Goal: Transaction & Acquisition: Purchase product/service

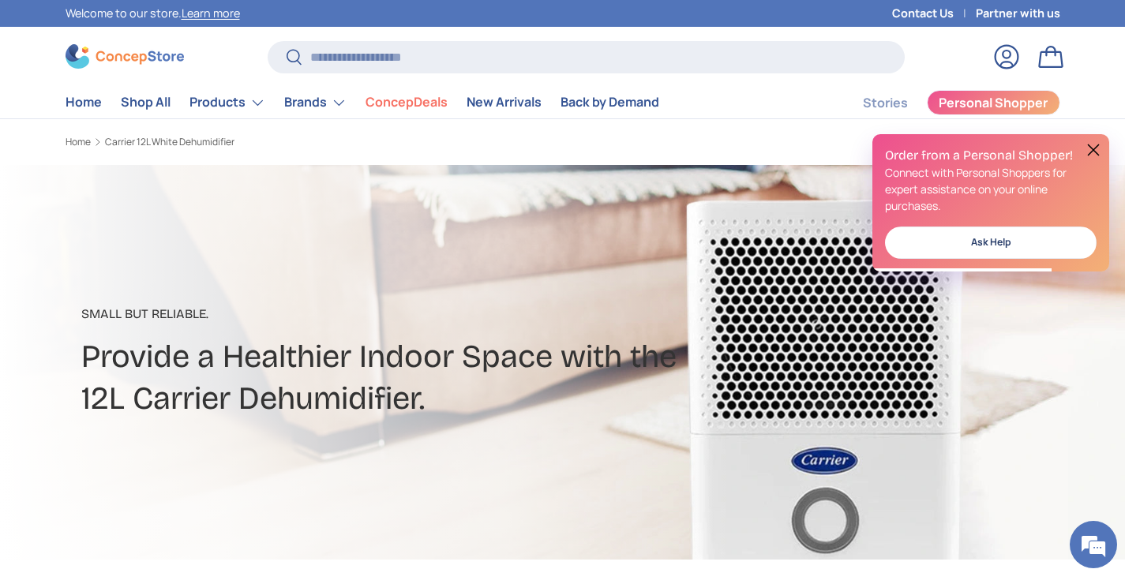
click at [1097, 146] on button at bounding box center [1093, 149] width 19 height 19
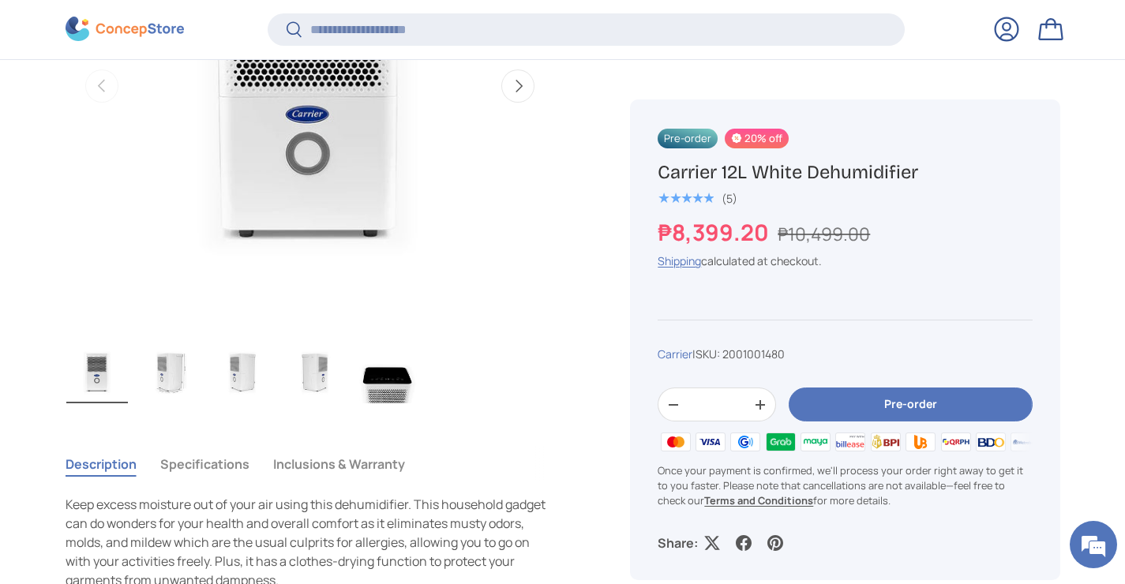
scroll to position [797, 0]
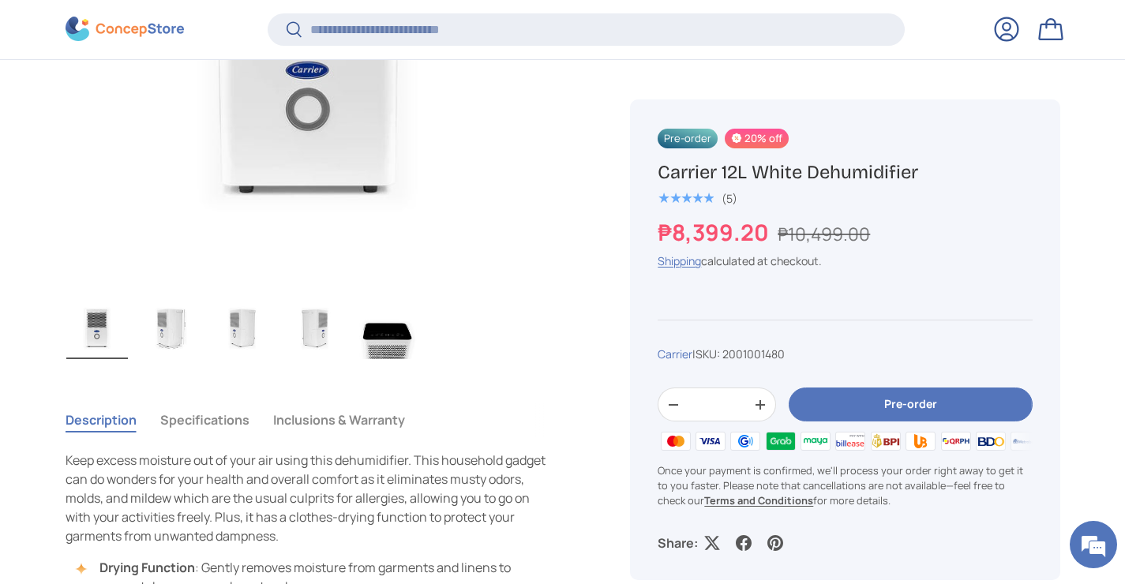
click at [170, 320] on img "Gallery Viewer" at bounding box center [170, 327] width 62 height 63
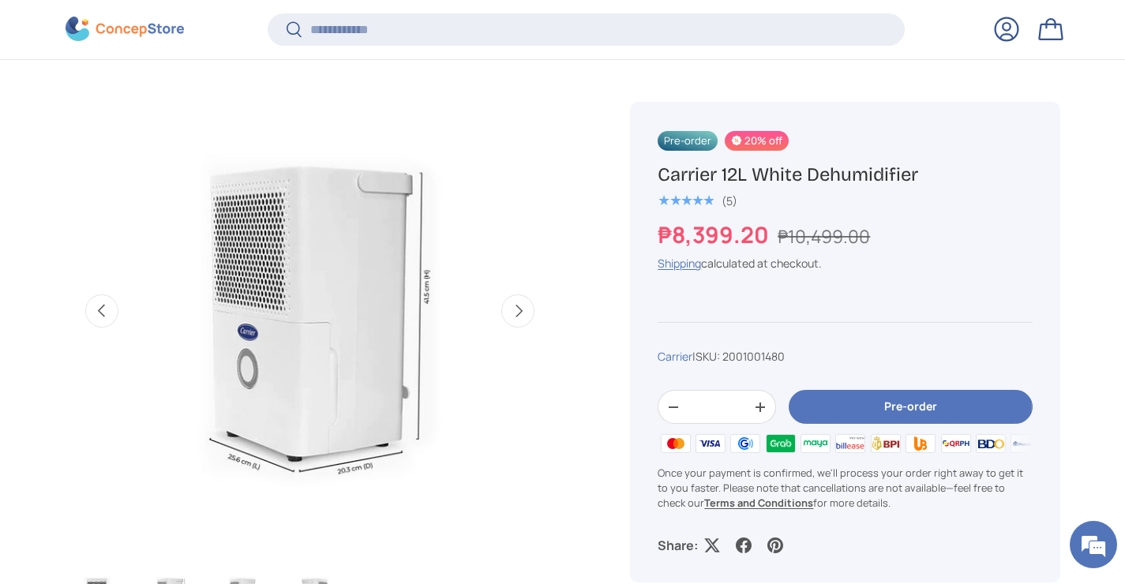
scroll to position [613, 0]
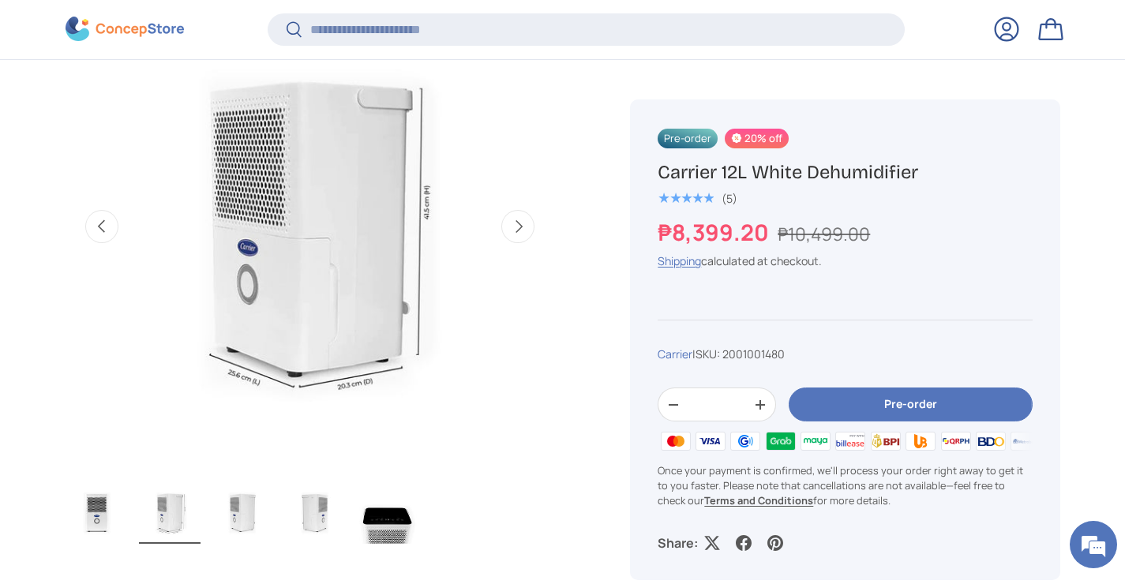
click at [245, 517] on img "Gallery Viewer" at bounding box center [243, 512] width 62 height 63
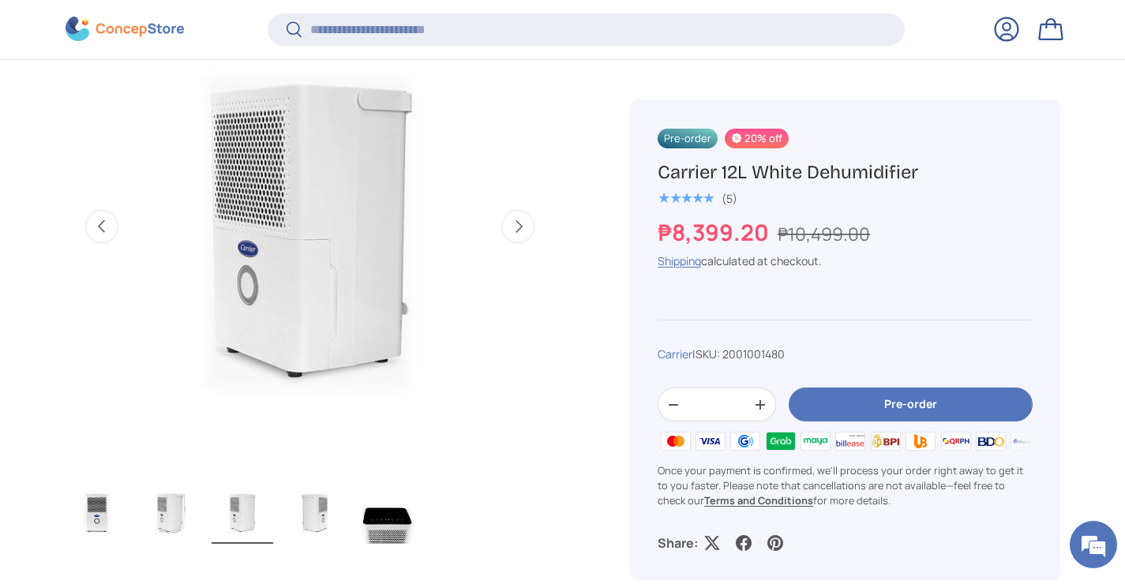
click at [315, 529] on img "Gallery Viewer" at bounding box center [315, 512] width 62 height 63
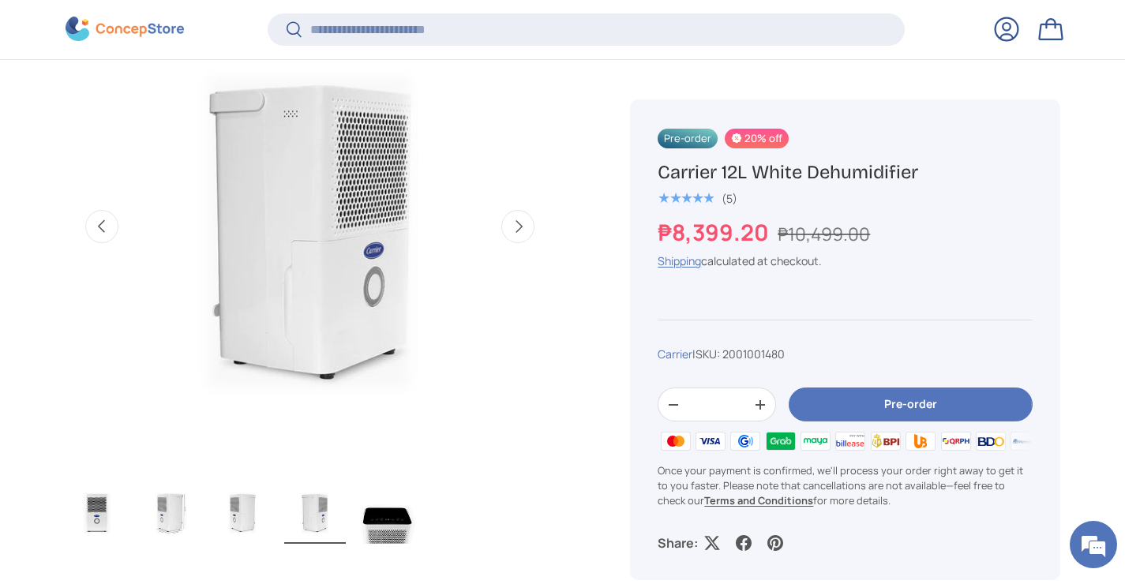
click at [393, 523] on img "Gallery Viewer" at bounding box center [388, 512] width 62 height 63
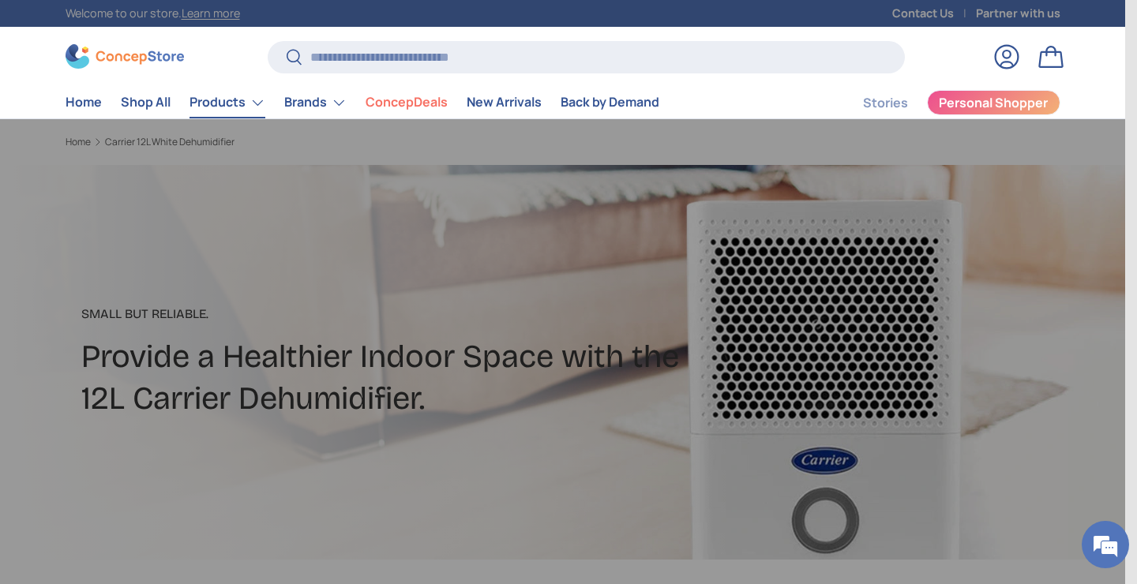
scroll to position [0, 1988]
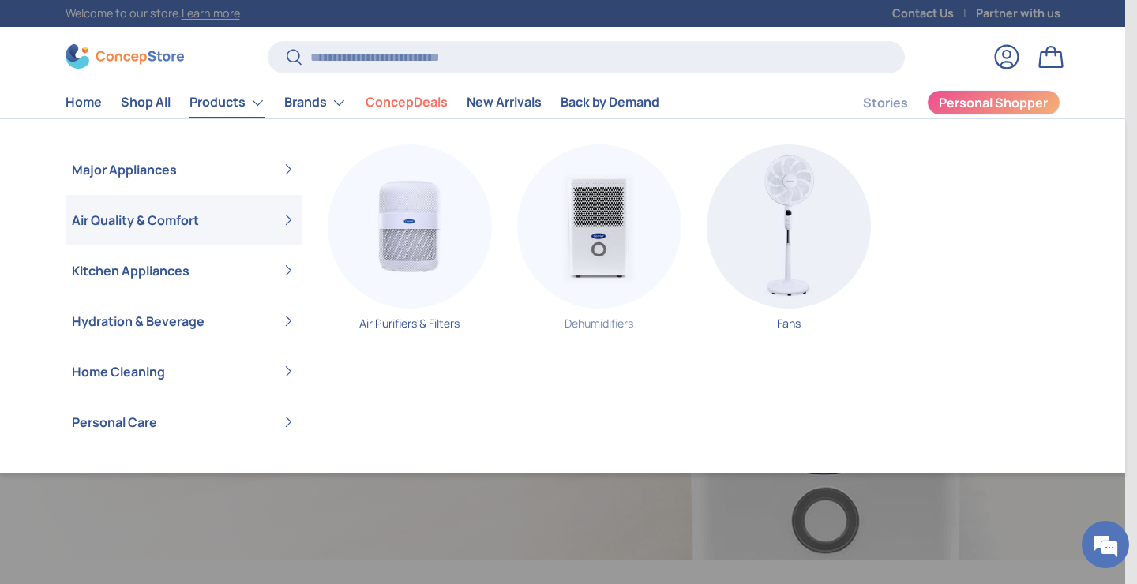
click at [610, 237] on img "Primary" at bounding box center [599, 226] width 164 height 164
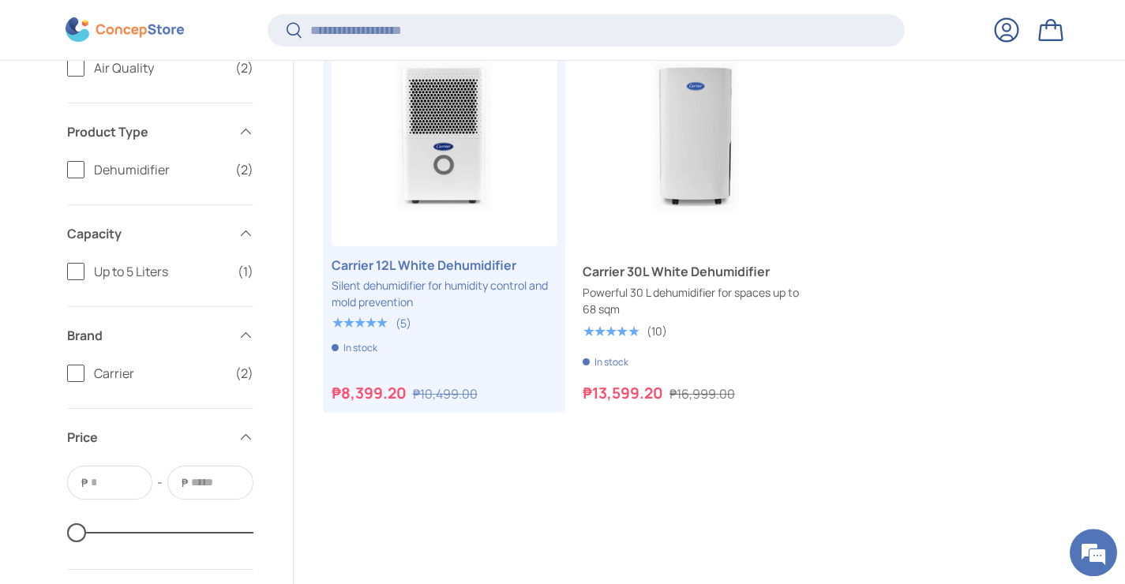
scroll to position [440, 0]
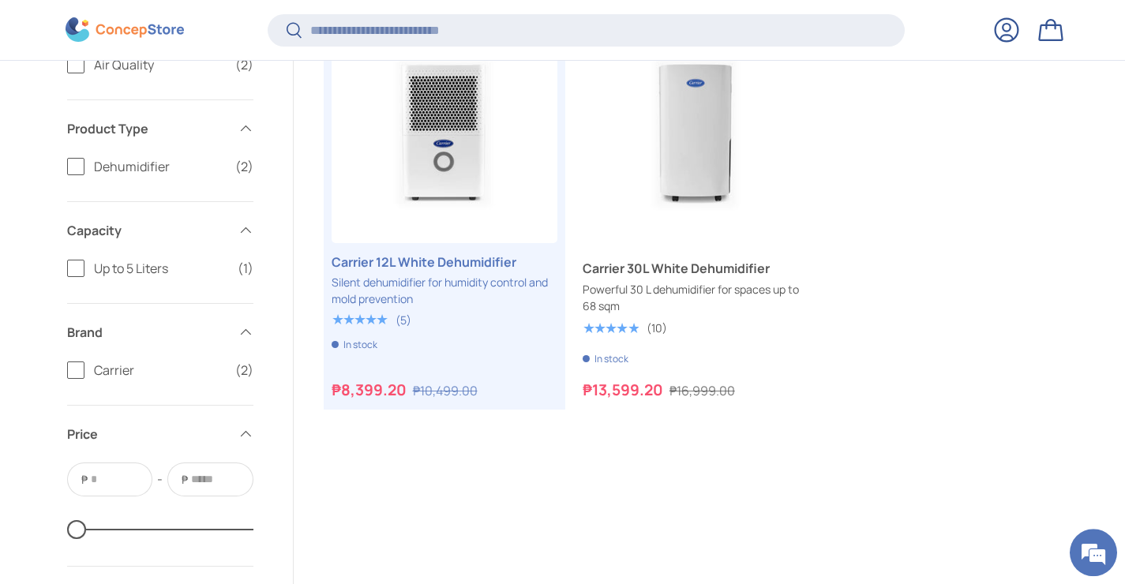
click at [253, 332] on span at bounding box center [246, 332] width 16 height 16
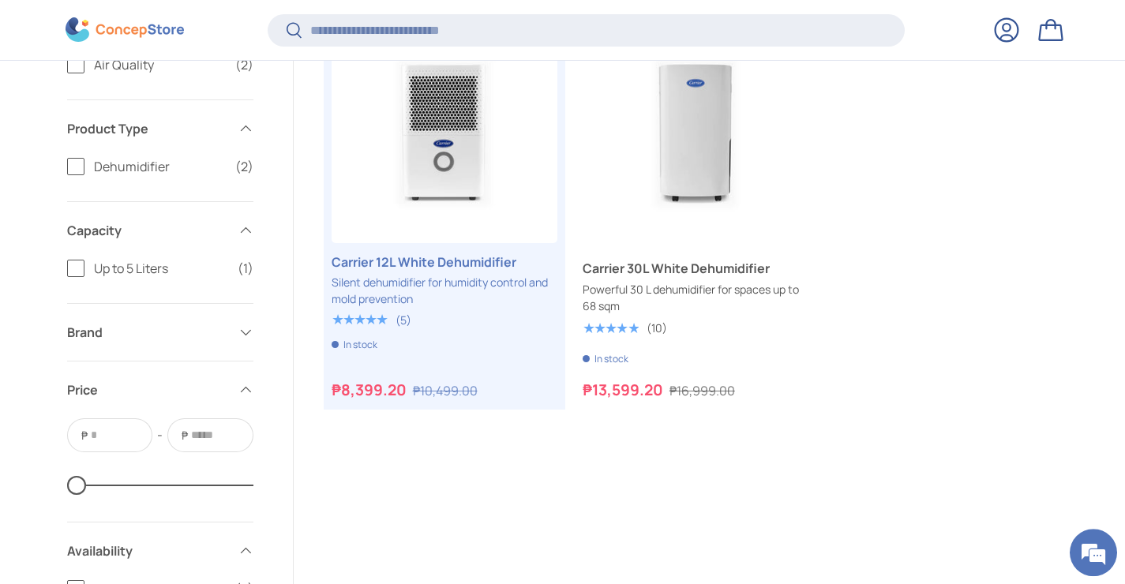
click at [253, 332] on span at bounding box center [246, 332] width 16 height 16
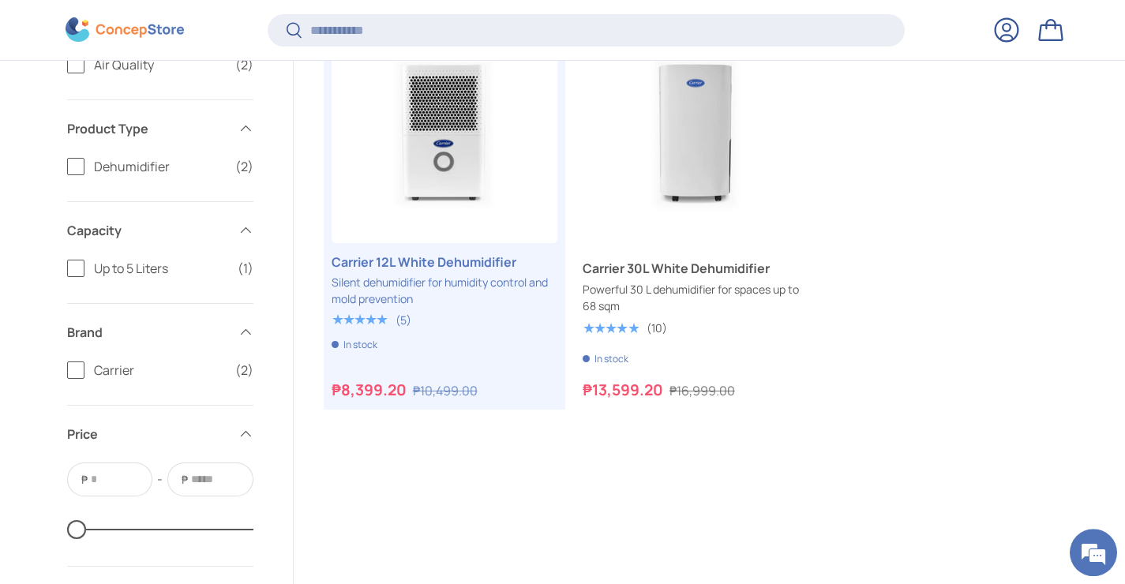
click at [241, 373] on span "(2)" at bounding box center [244, 370] width 18 height 19
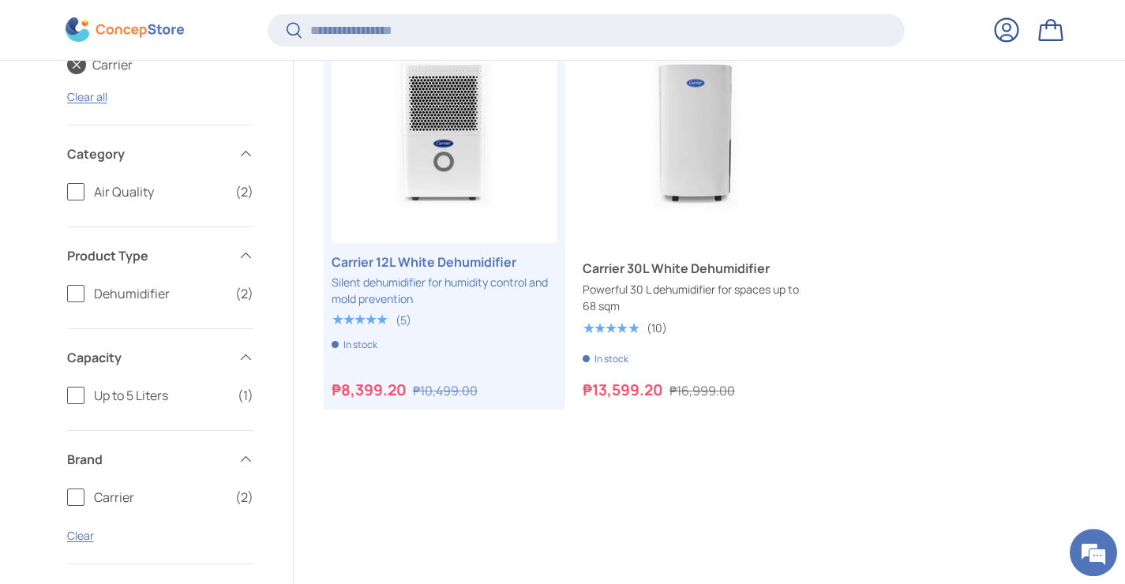
click at [241, 373] on summary "Capacity" at bounding box center [160, 357] width 186 height 57
click at [85, 490] on label "Carrier (2)" at bounding box center [160, 497] width 186 height 19
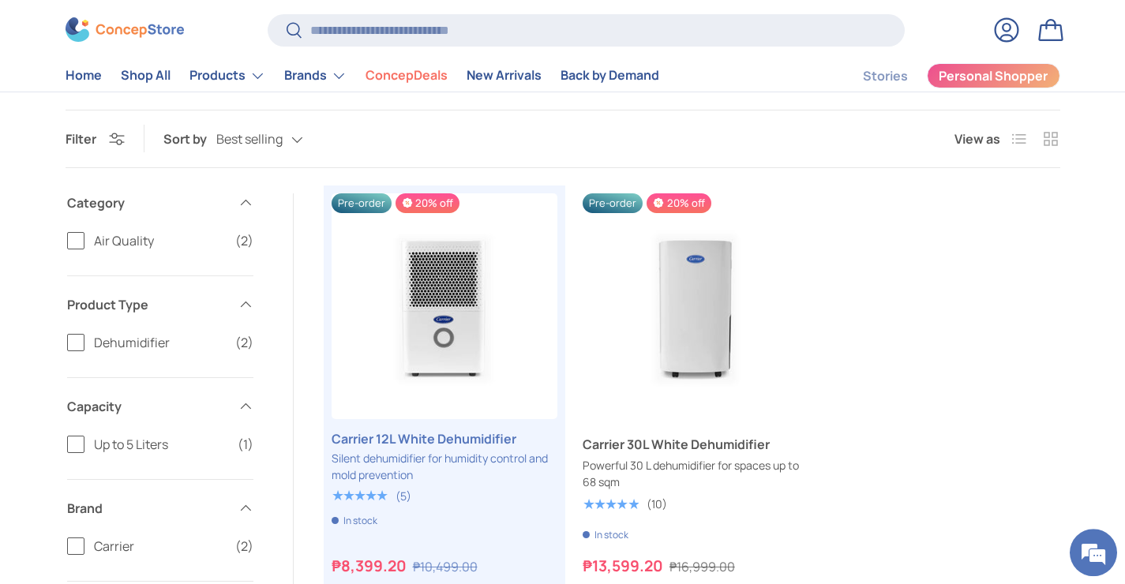
scroll to position [264, 0]
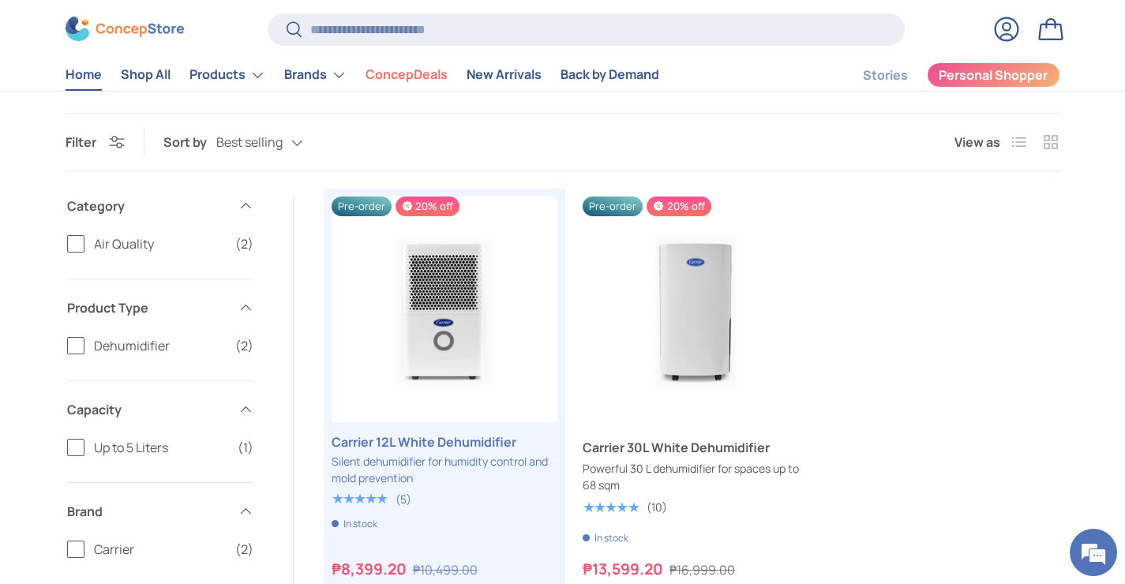
click at [88, 78] on link "Home" at bounding box center [84, 75] width 36 height 31
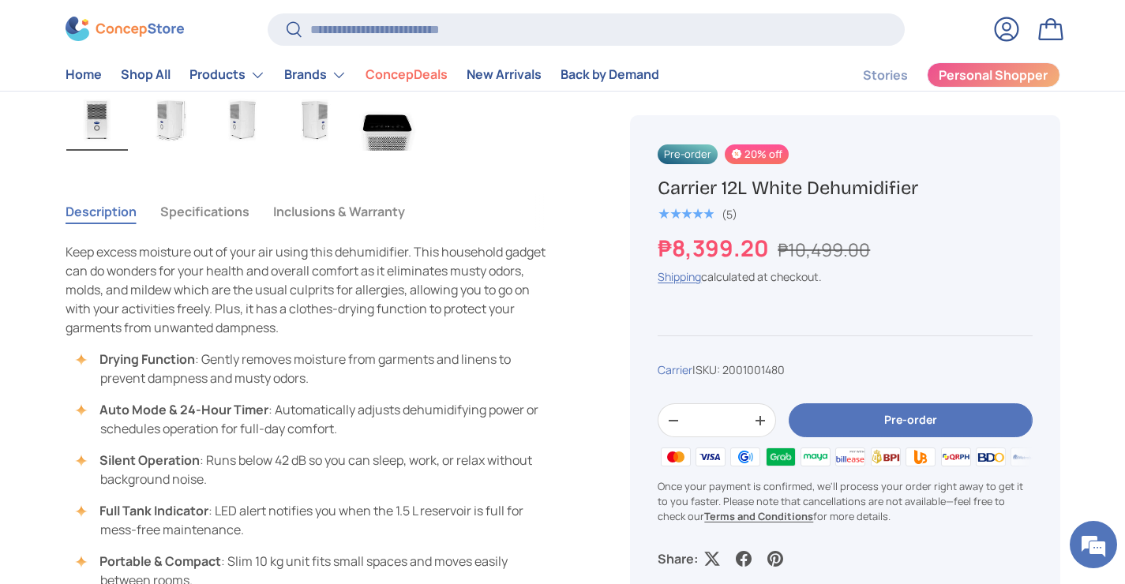
scroll to position [1007, 0]
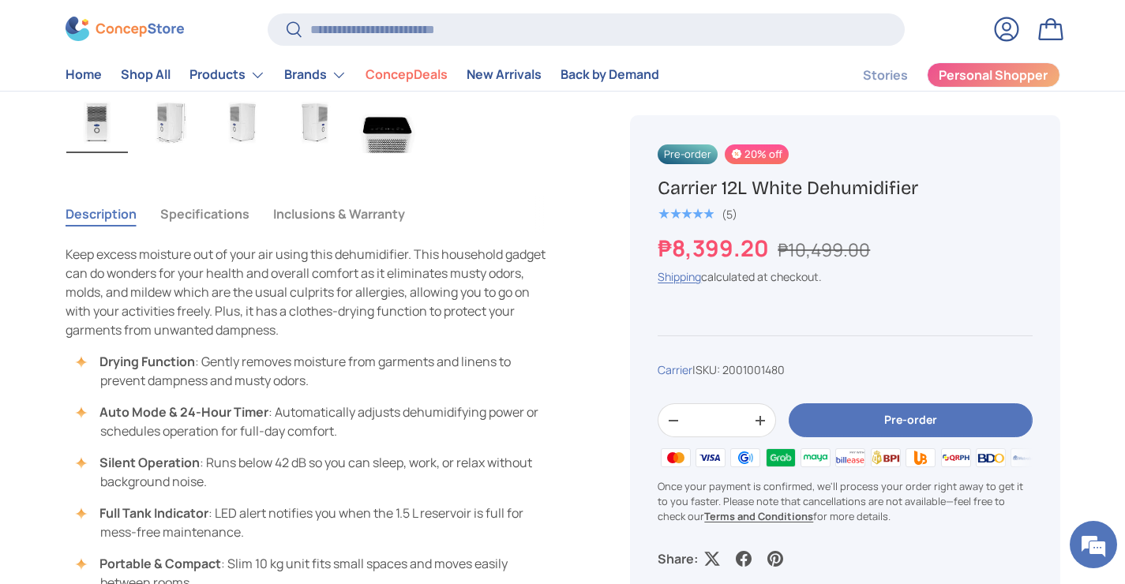
click at [207, 209] on button "Specifications" at bounding box center [204, 214] width 89 height 36
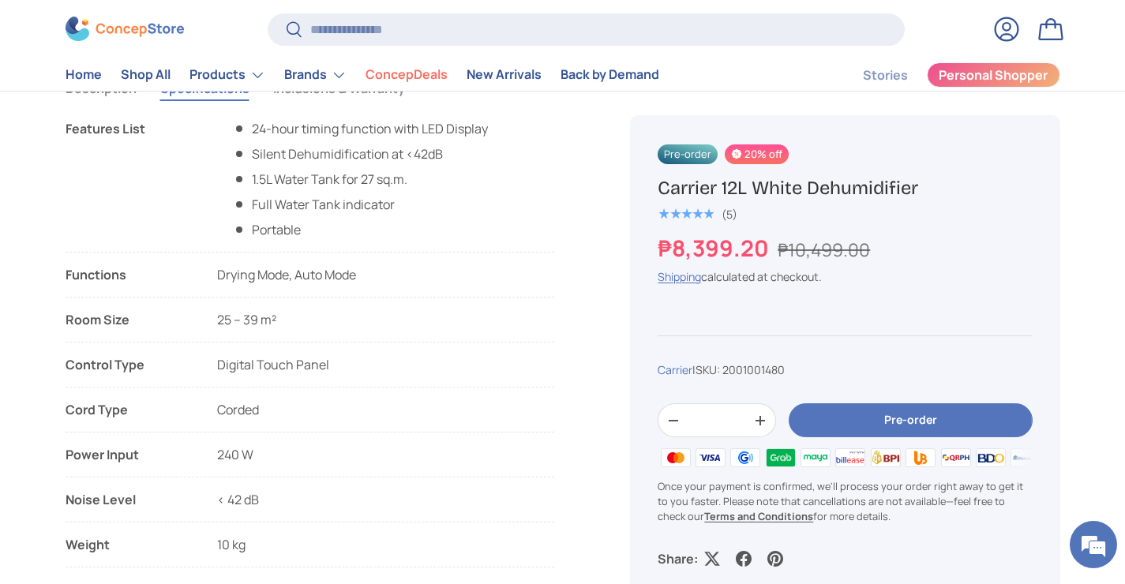
scroll to position [1085, 0]
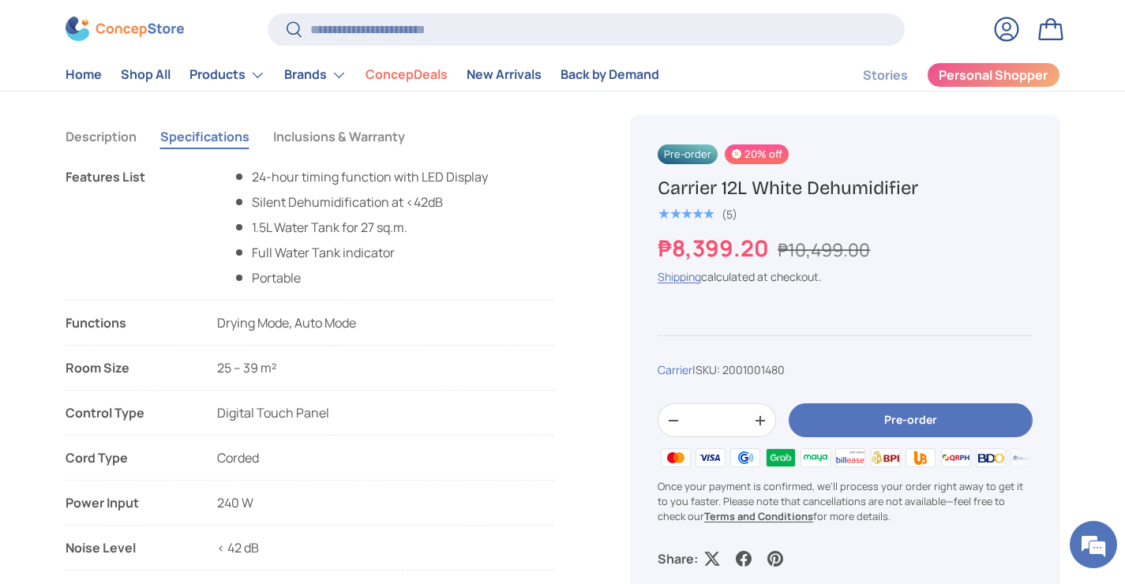
click at [364, 135] on button "Inclusions & Warranty" at bounding box center [339, 136] width 132 height 36
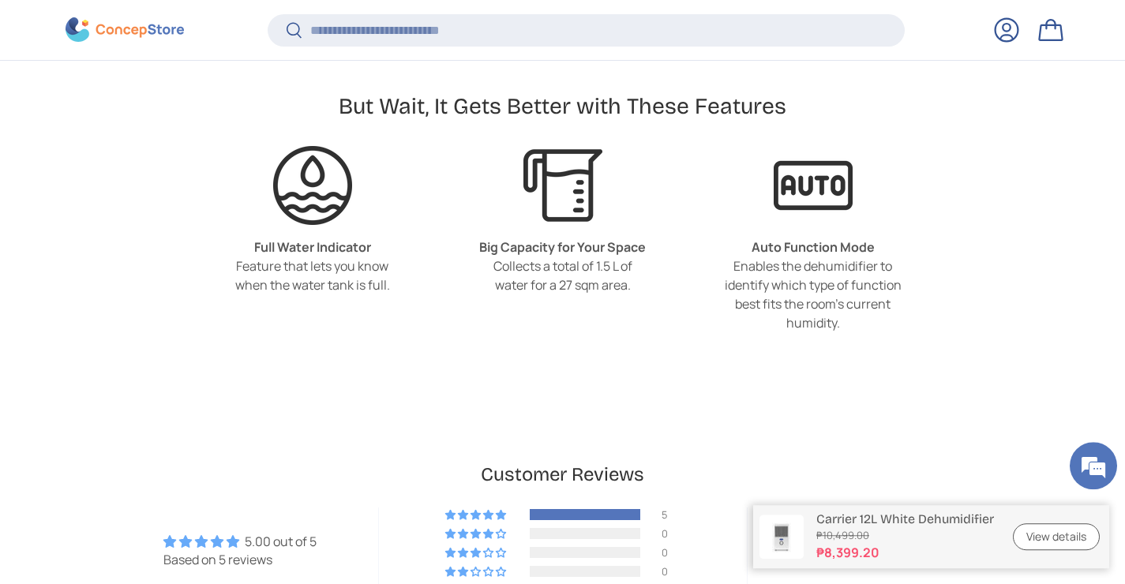
scroll to position [3217, 0]
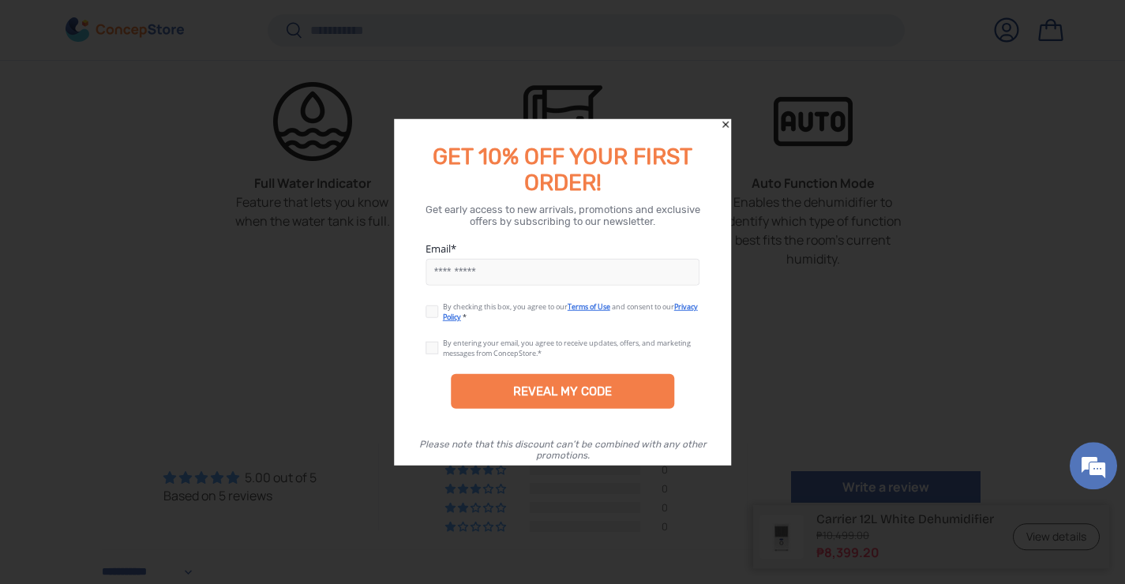
click at [529, 268] on input "Email" at bounding box center [562, 272] width 275 height 27
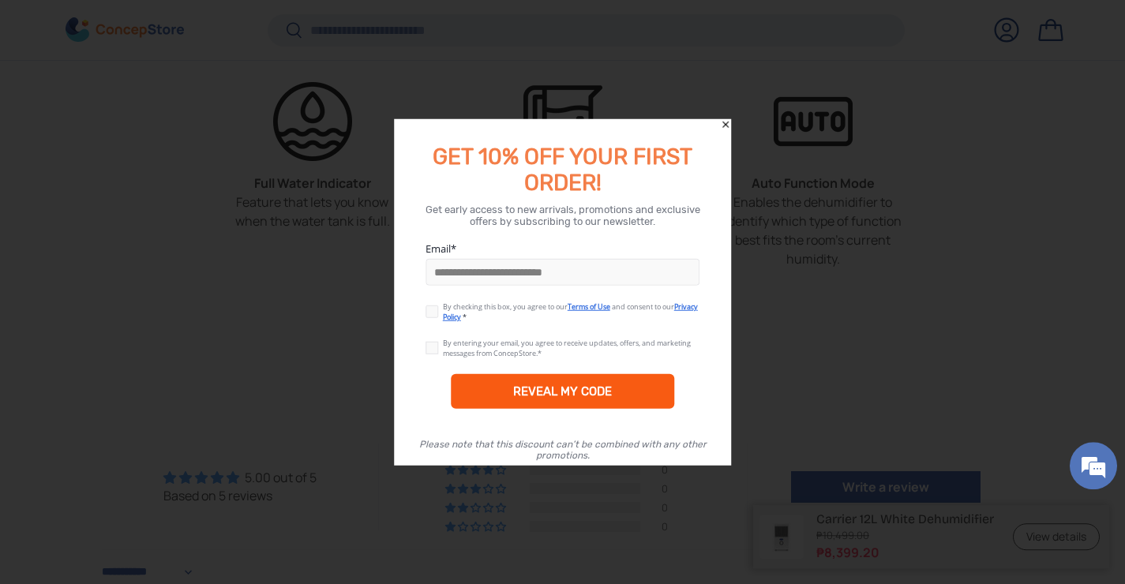
type input "**********"
click at [557, 395] on div "REVEAL MY CODE" at bounding box center [562, 391] width 99 height 14
click at [429, 313] on label at bounding box center [433, 308] width 17 height 13
click at [431, 348] on label at bounding box center [433, 345] width 17 height 13
click at [538, 391] on div "REVEAL MY CODE" at bounding box center [562, 391] width 99 height 14
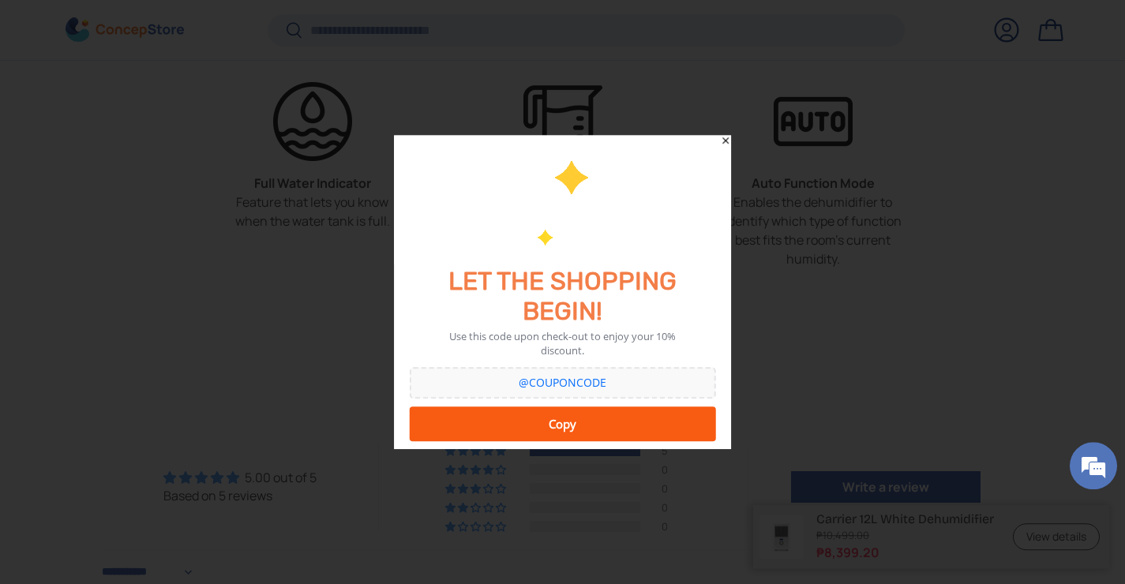
click at [538, 419] on div "Copy" at bounding box center [563, 424] width 286 height 32
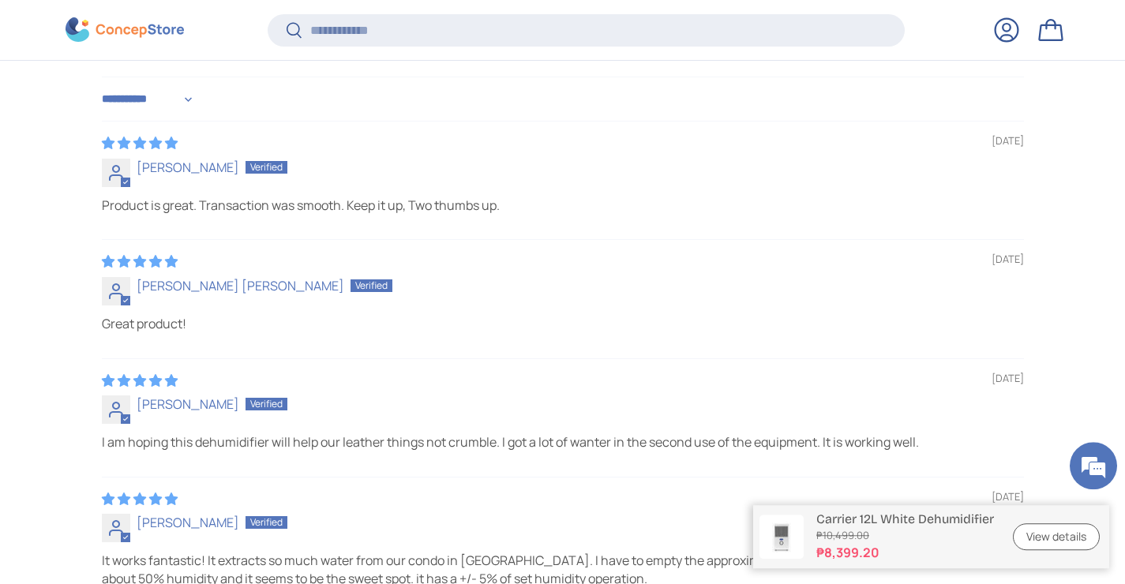
scroll to position [3691, 0]
click at [1040, 537] on link "View details" at bounding box center [1056, 537] width 87 height 28
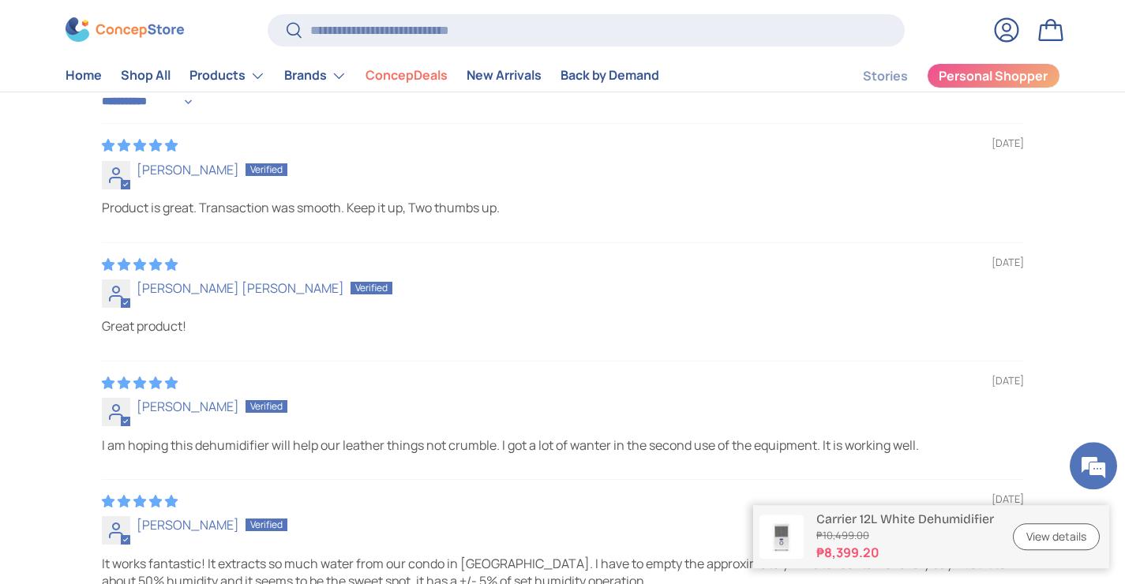
scroll to position [1776, 0]
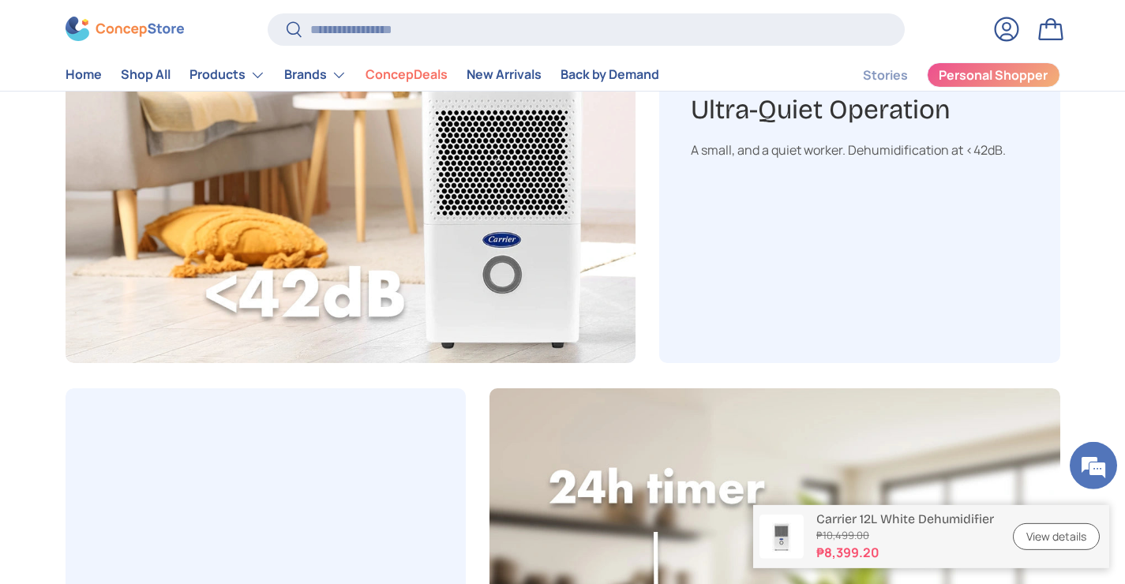
click at [1058, 533] on link "View details" at bounding box center [1056, 537] width 87 height 28
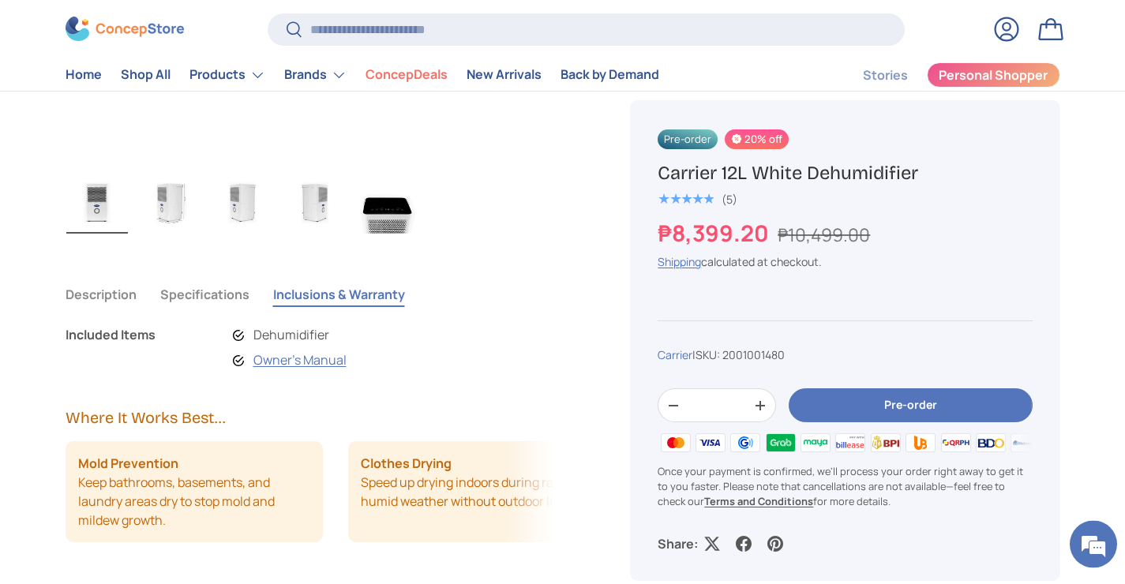
scroll to position [920, 0]
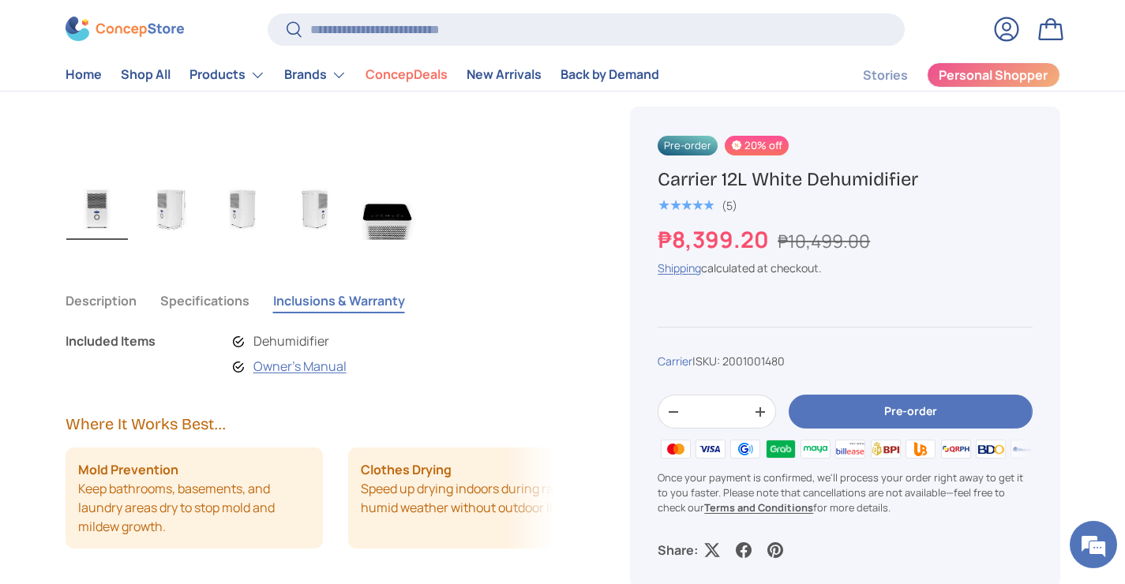
click at [884, 402] on button "Pre-order" at bounding box center [910, 412] width 243 height 34
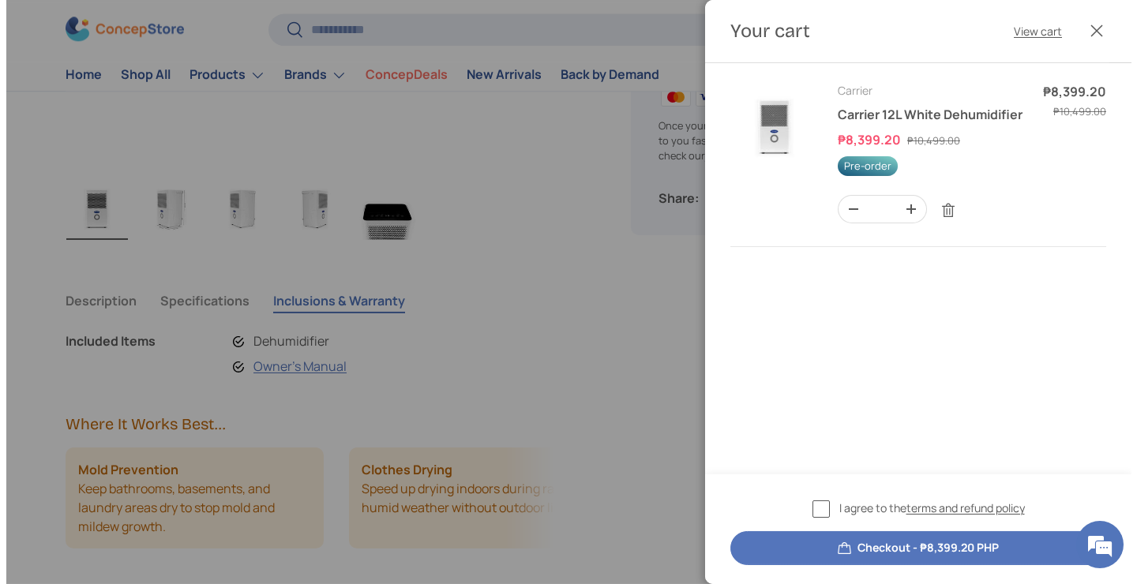
scroll to position [0, 0]
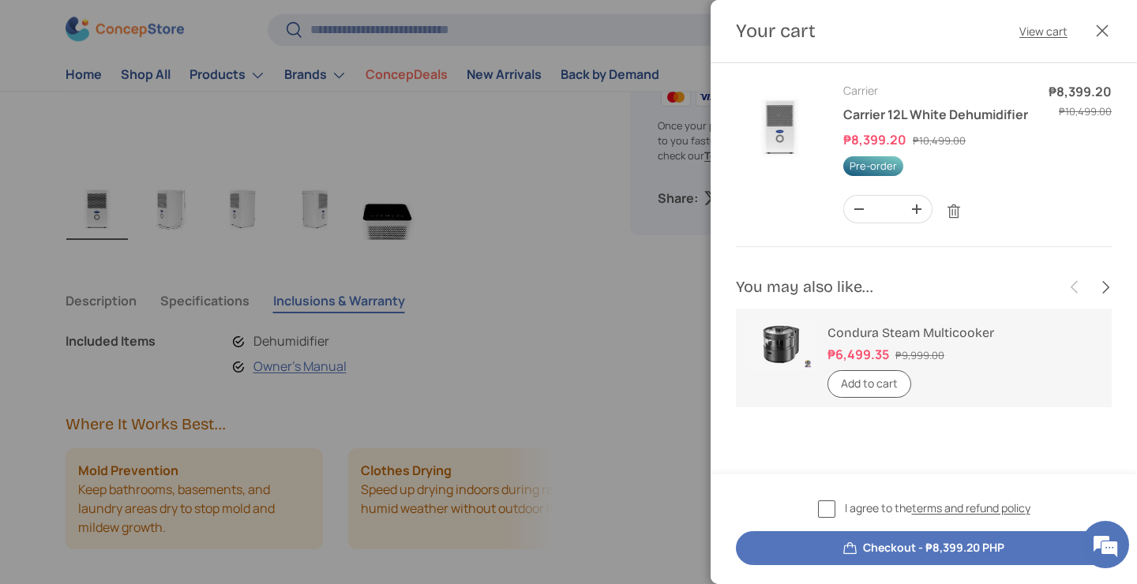
click at [824, 510] on label "I agree to the terms and refund policy" at bounding box center [924, 509] width 212 height 18
click at [1107, 281] on button "Next" at bounding box center [1104, 287] width 30 height 30
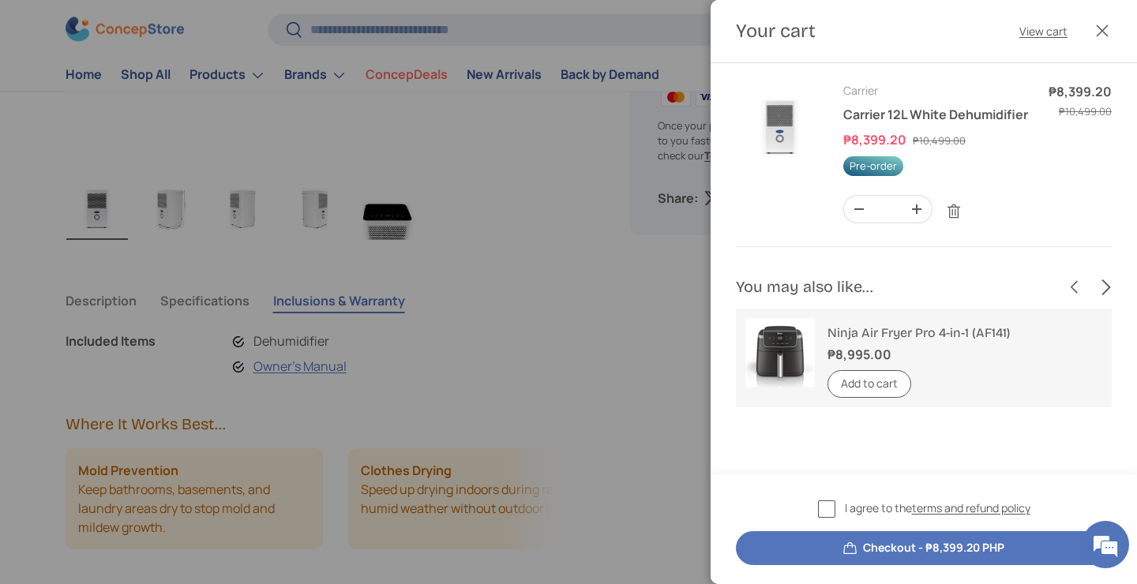
click at [1107, 281] on button "Next" at bounding box center [1104, 287] width 30 height 30
click at [1103, 279] on button "Next" at bounding box center [1104, 287] width 30 height 30
click at [1105, 283] on button "Next" at bounding box center [1104, 287] width 30 height 30
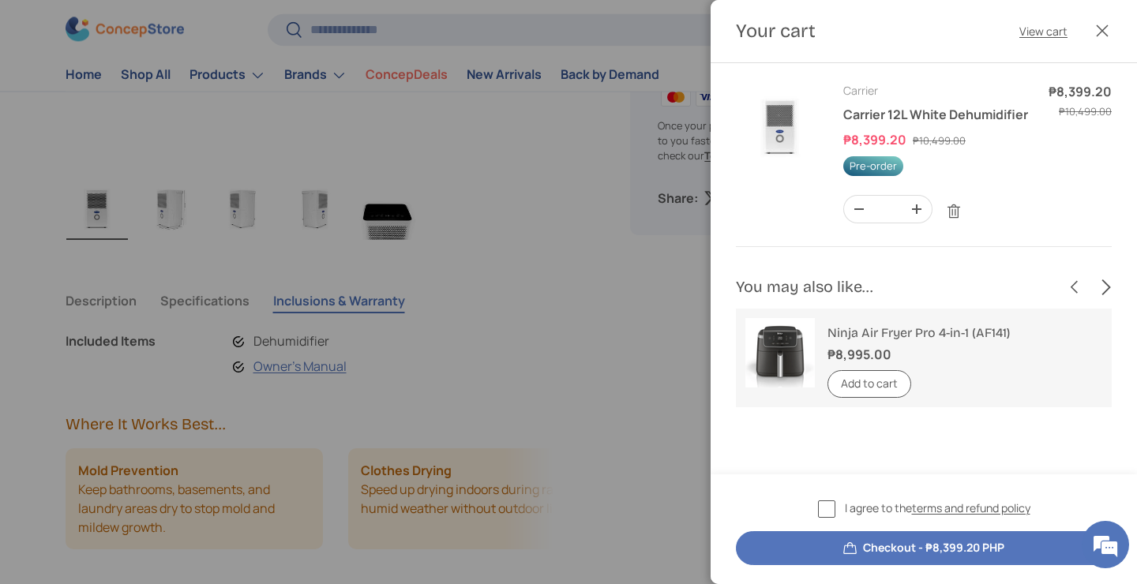
click at [1105, 283] on button "Next" at bounding box center [1104, 287] width 30 height 30
click at [1043, 35] on link "View cart" at bounding box center [1043, 31] width 48 height 17
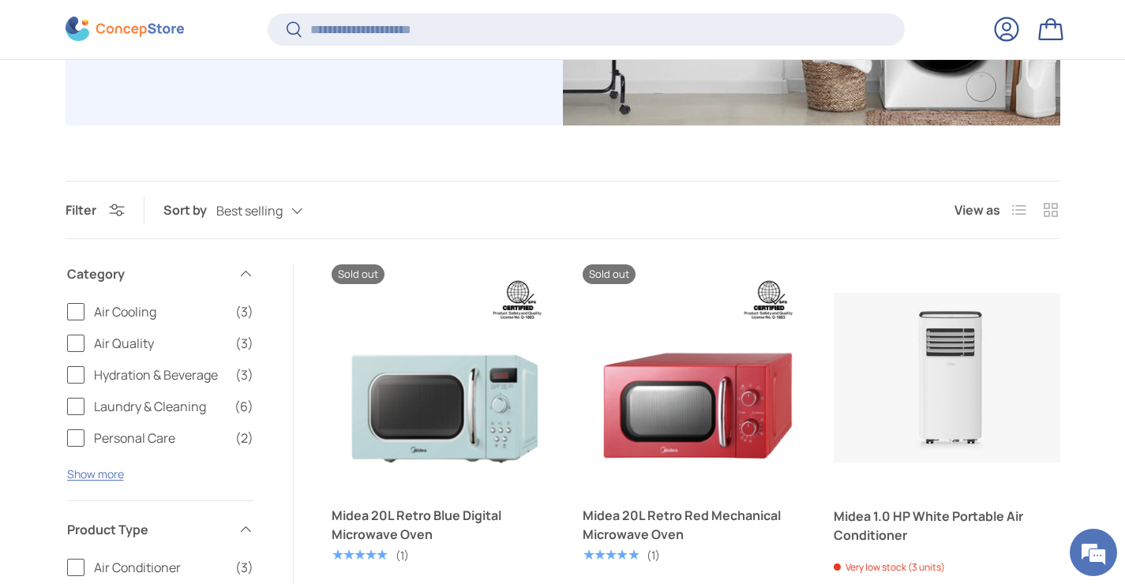
scroll to position [361, 0]
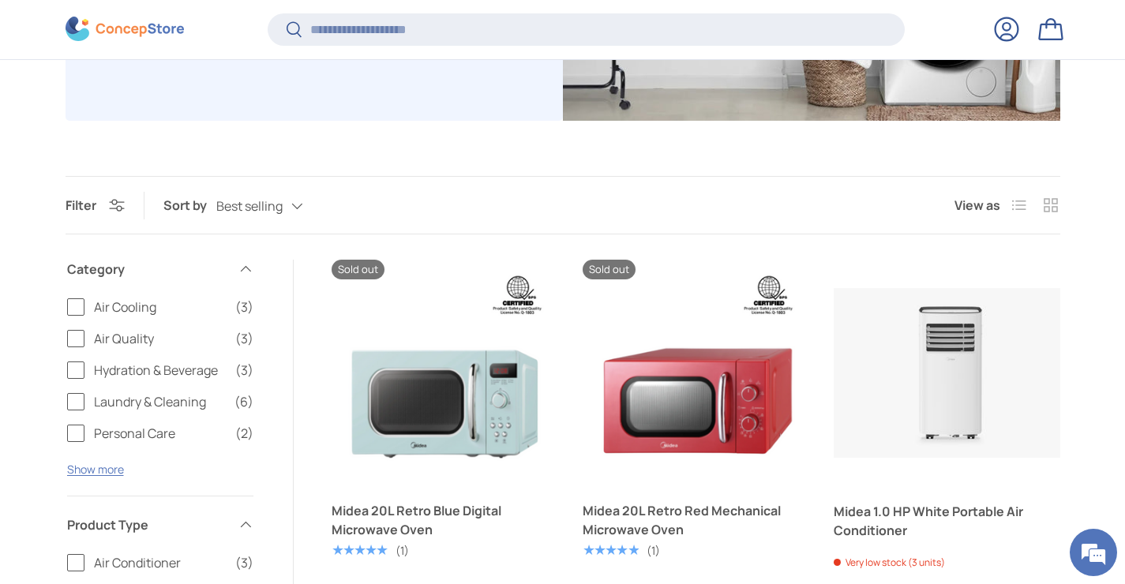
click at [70, 335] on label "Air Quality (3)" at bounding box center [160, 338] width 186 height 19
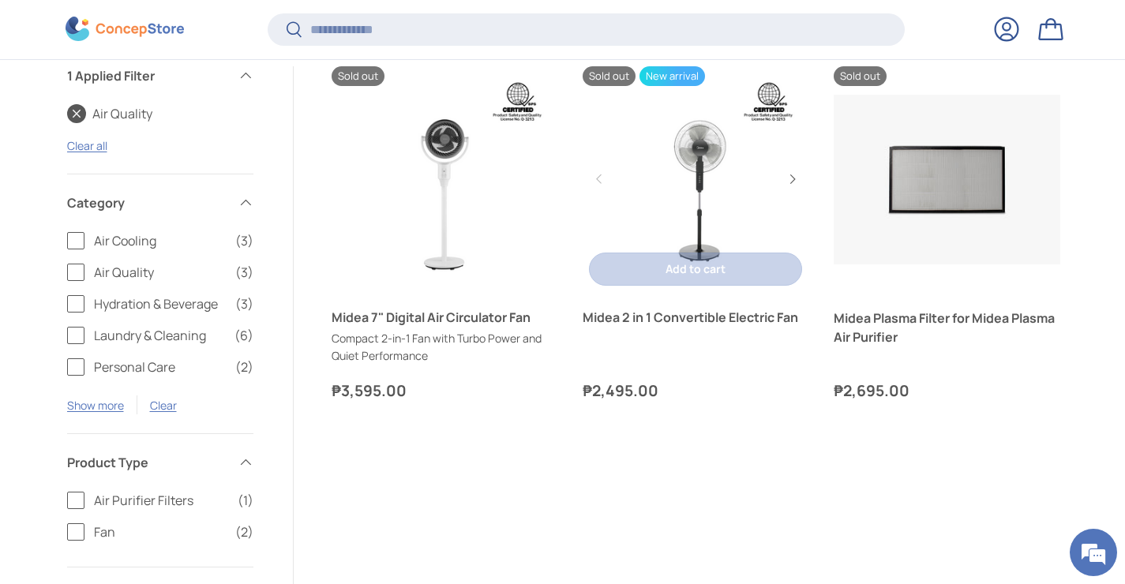
scroll to position [566, 0]
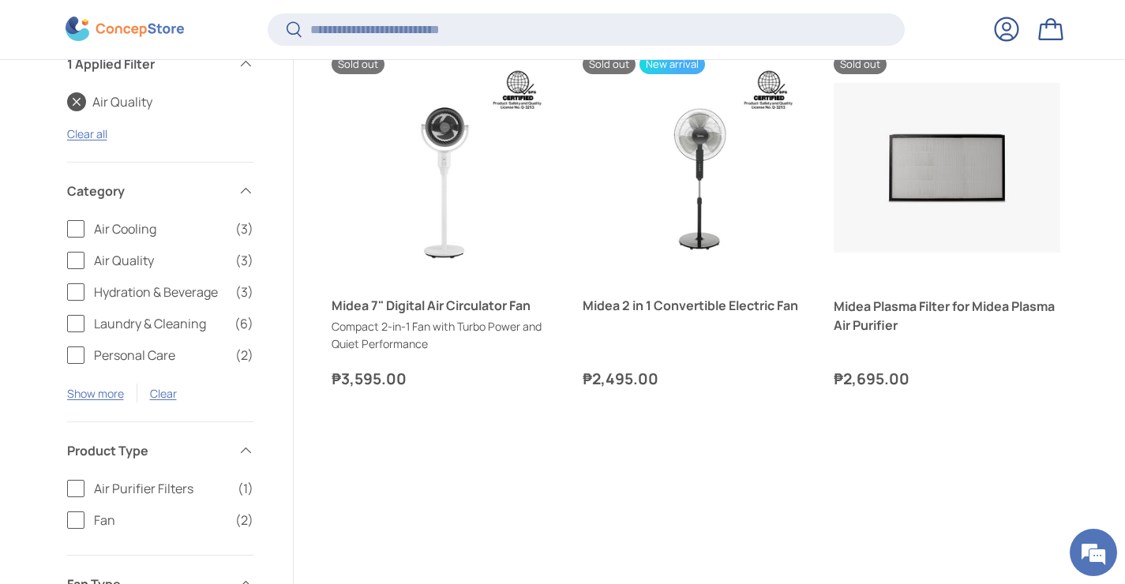
click at [75, 261] on label "Air Quality (3)" at bounding box center [160, 260] width 186 height 19
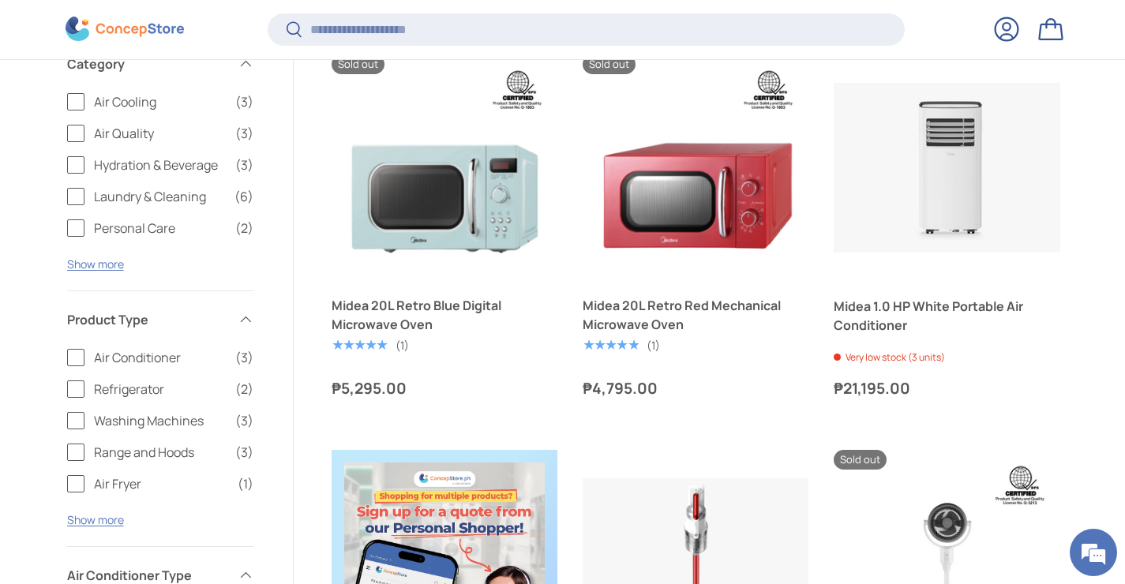
click at [133, 97] on span "Air Cooling" at bounding box center [160, 101] width 132 height 19
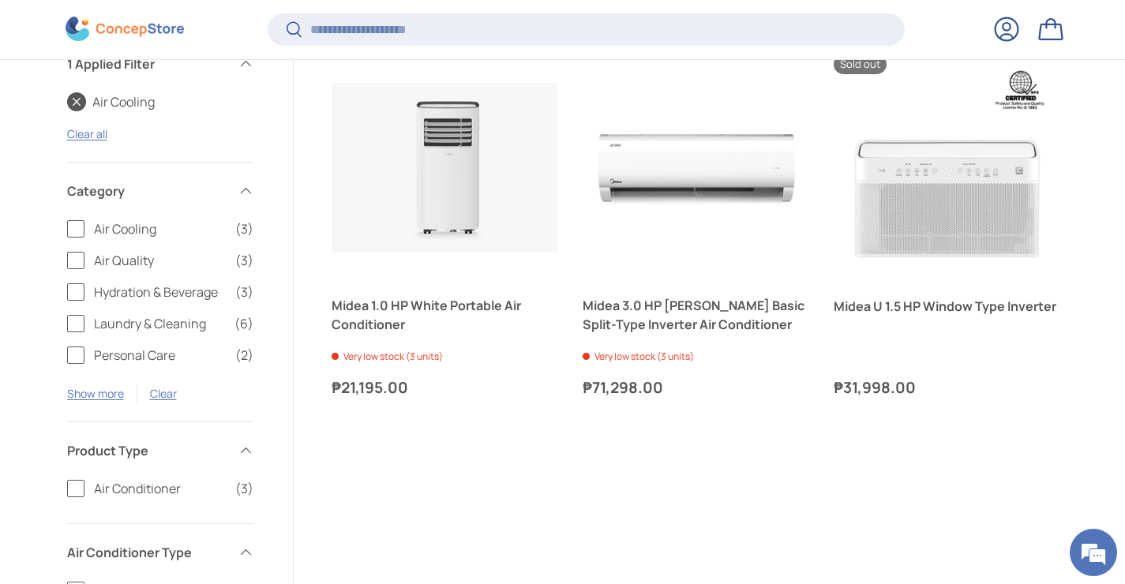
click at [133, 97] on link "Air Cooling" at bounding box center [111, 101] width 88 height 19
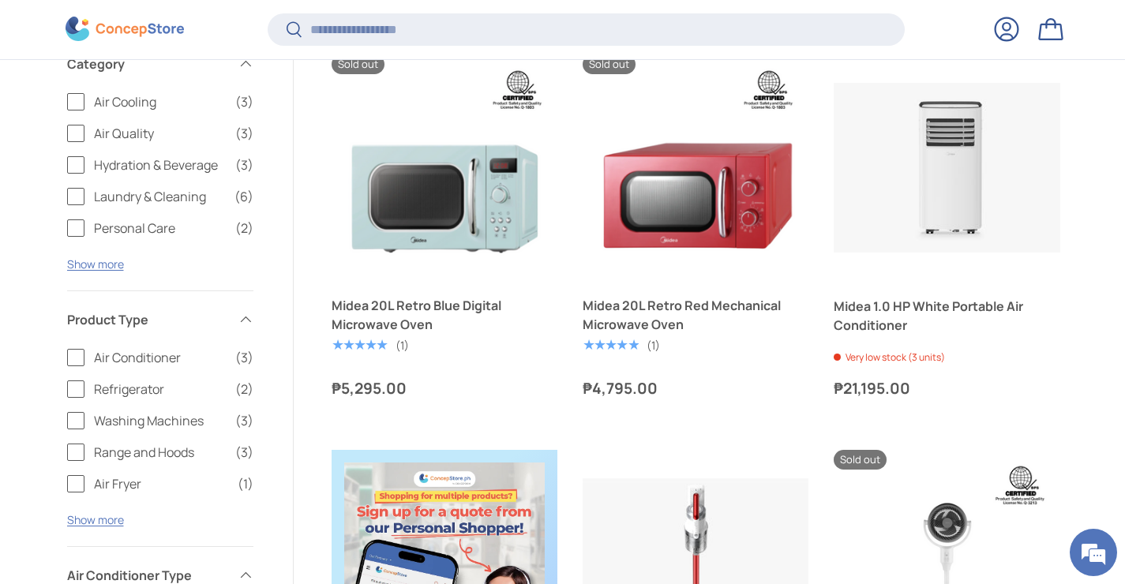
click at [139, 135] on span "Air Quality" at bounding box center [160, 133] width 132 height 19
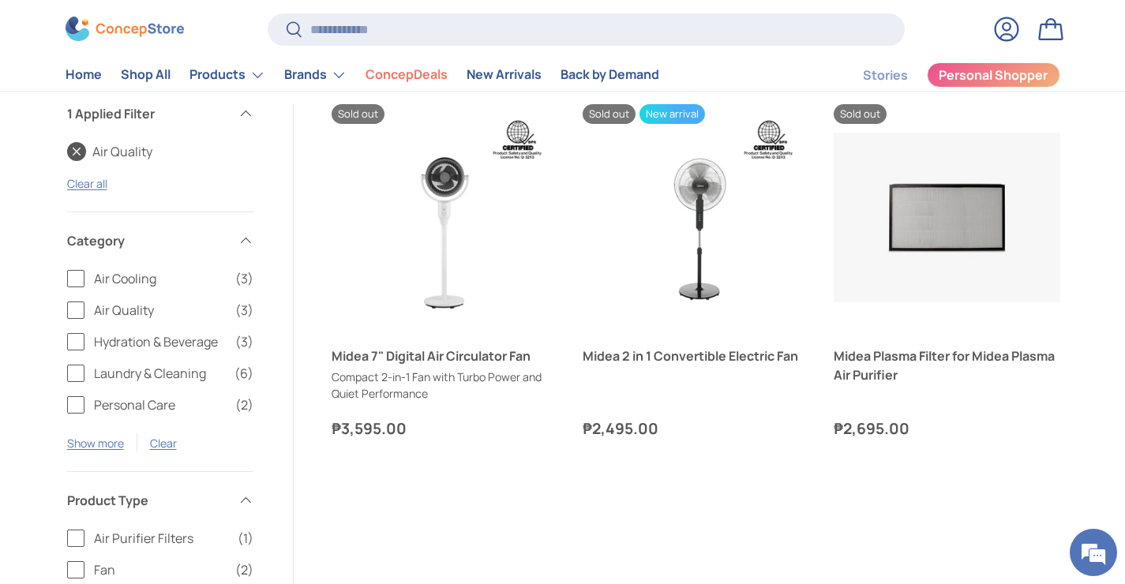
scroll to position [516, 0]
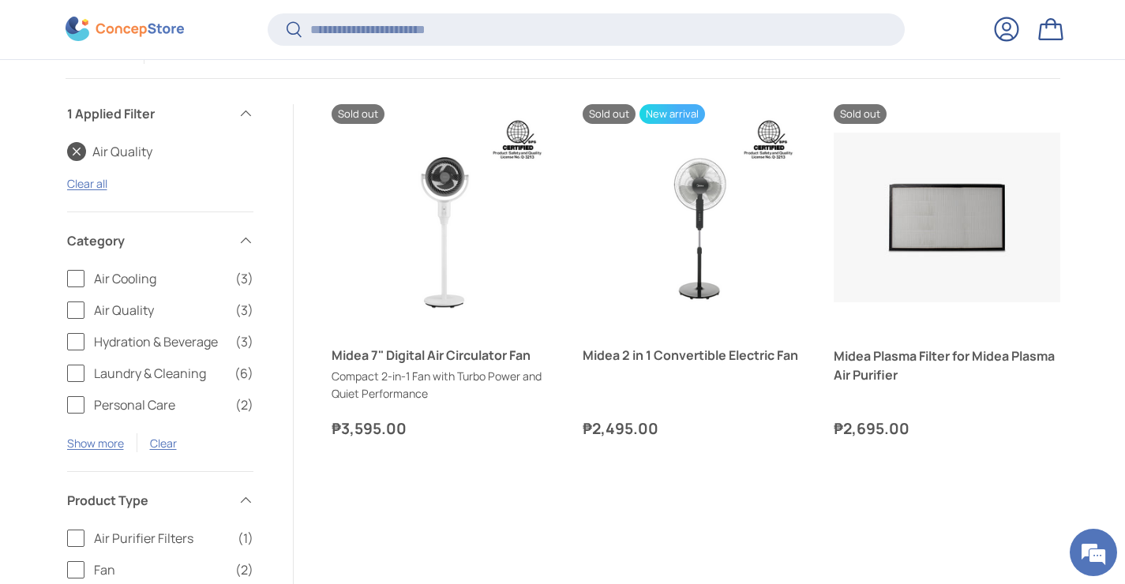
click at [128, 311] on span "Air Quality" at bounding box center [160, 310] width 132 height 19
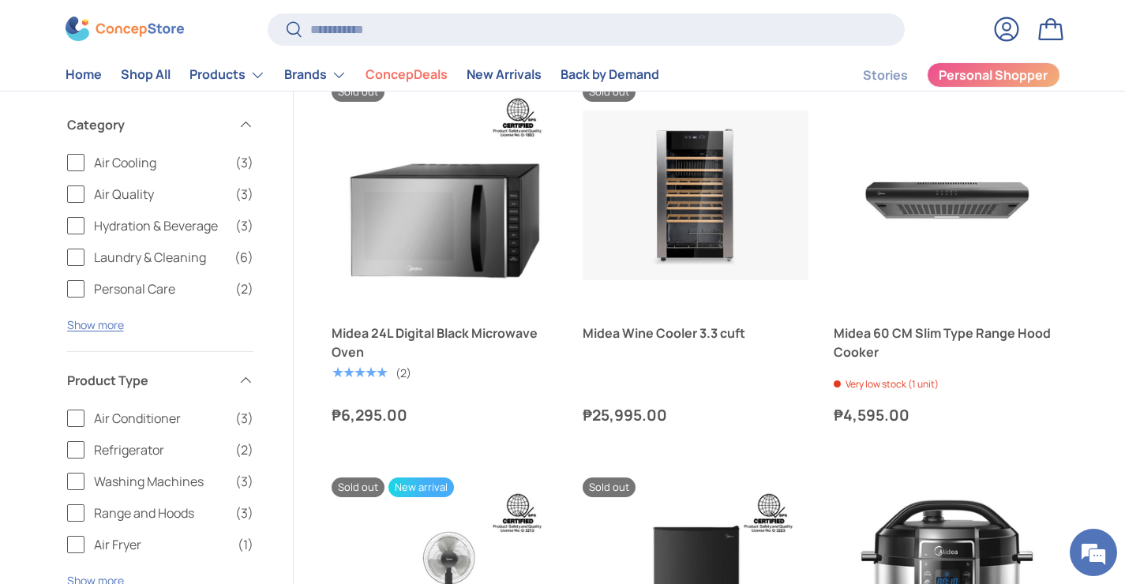
scroll to position [1363, 0]
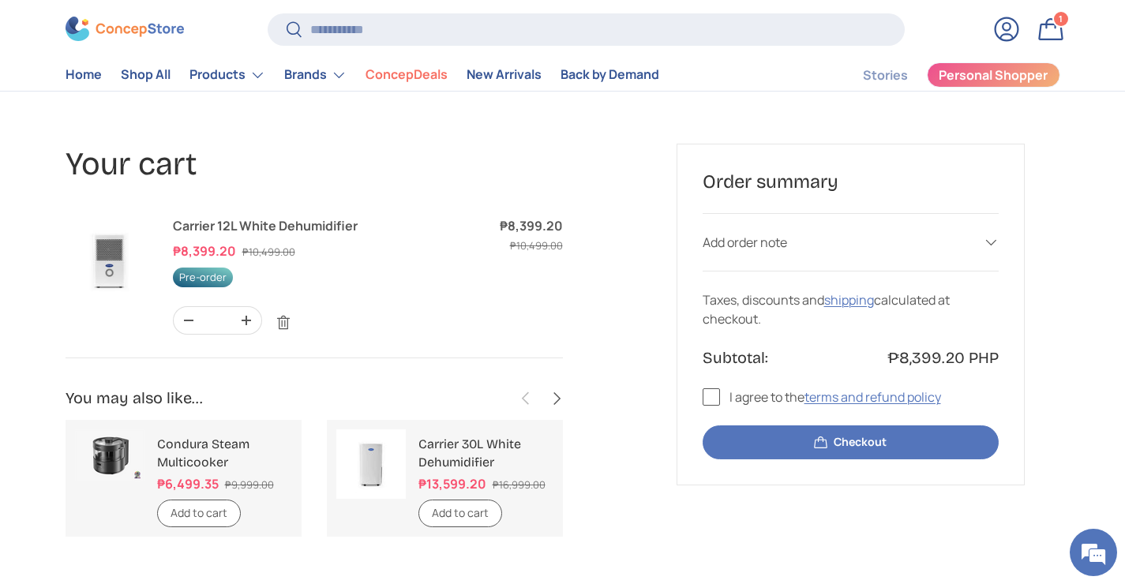
scroll to position [30, 0]
click at [558, 398] on button "Next" at bounding box center [556, 399] width 30 height 30
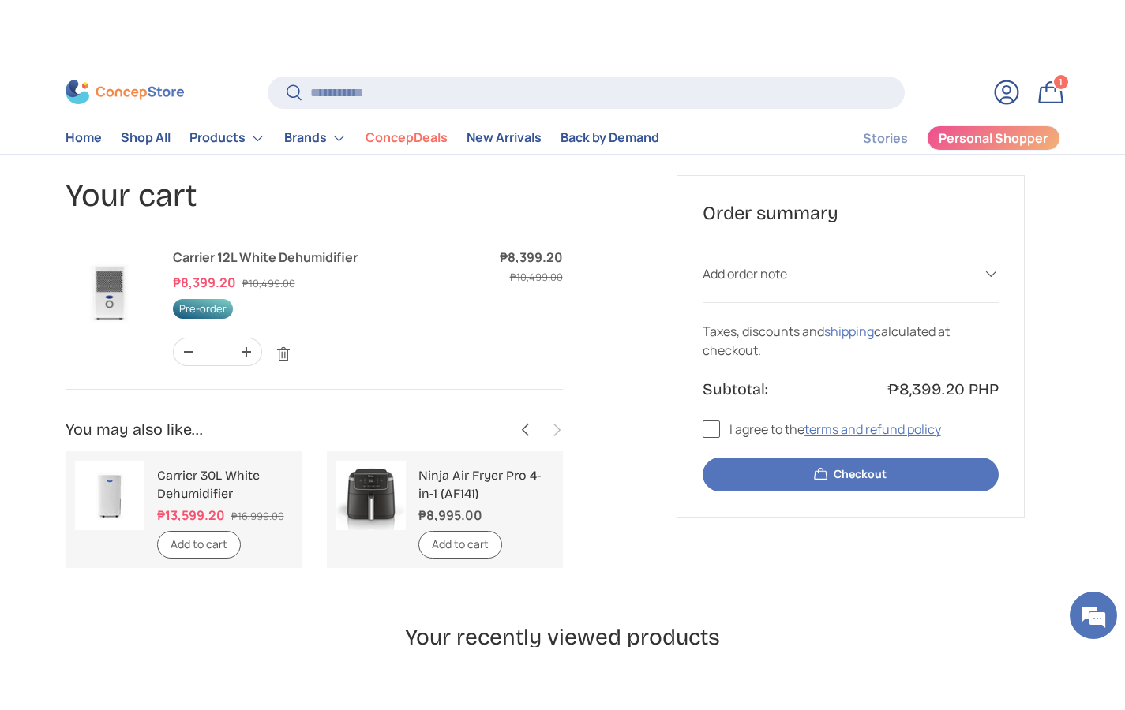
scroll to position [0, 0]
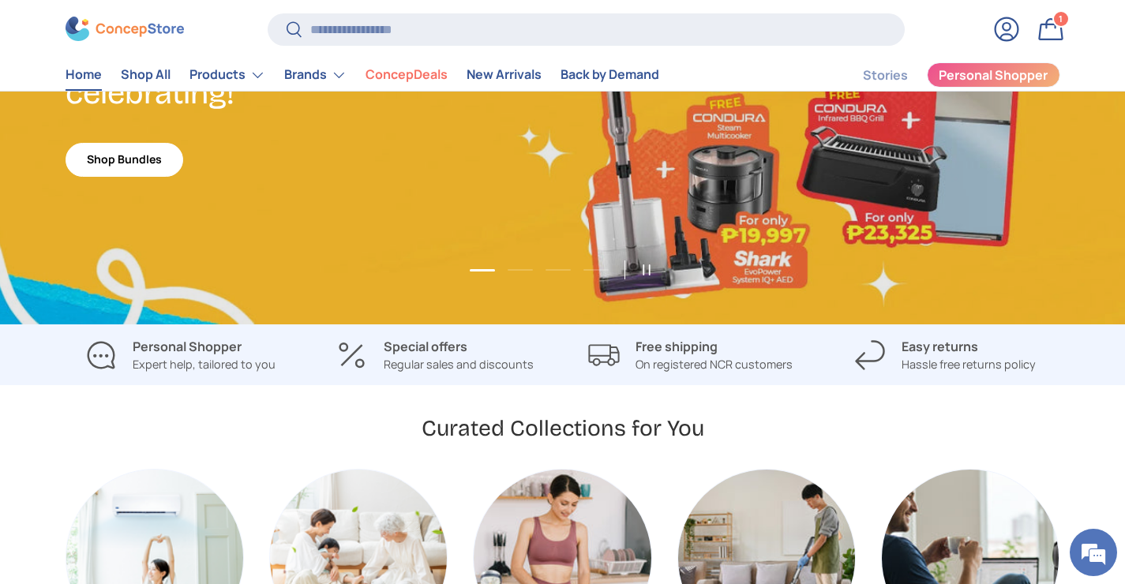
scroll to position [4089, 6457]
click at [411, 349] on strong "Special offers" at bounding box center [426, 346] width 84 height 17
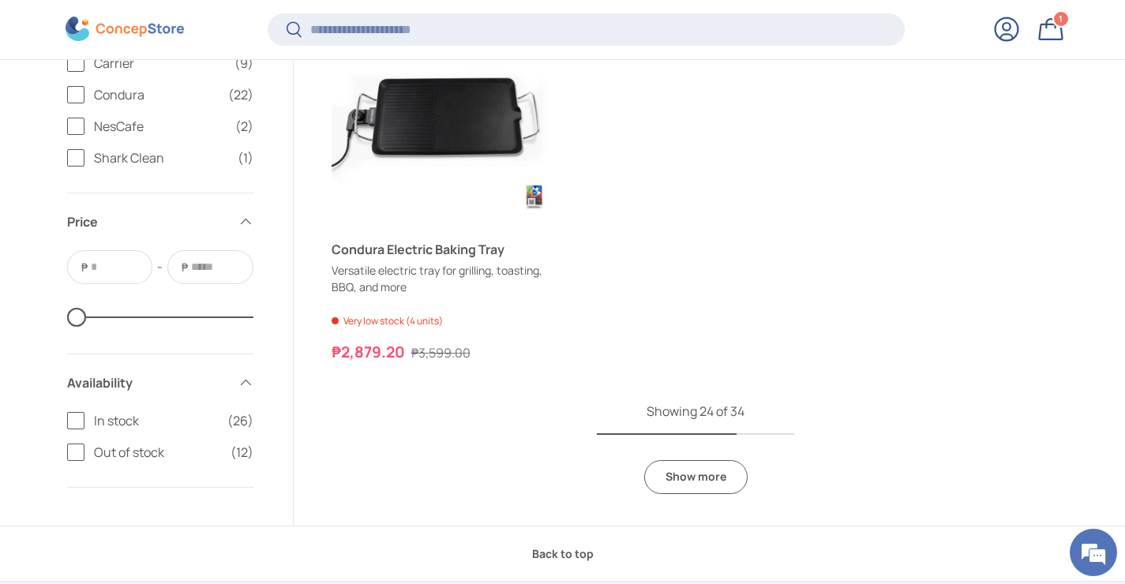
scroll to position [4725, 0]
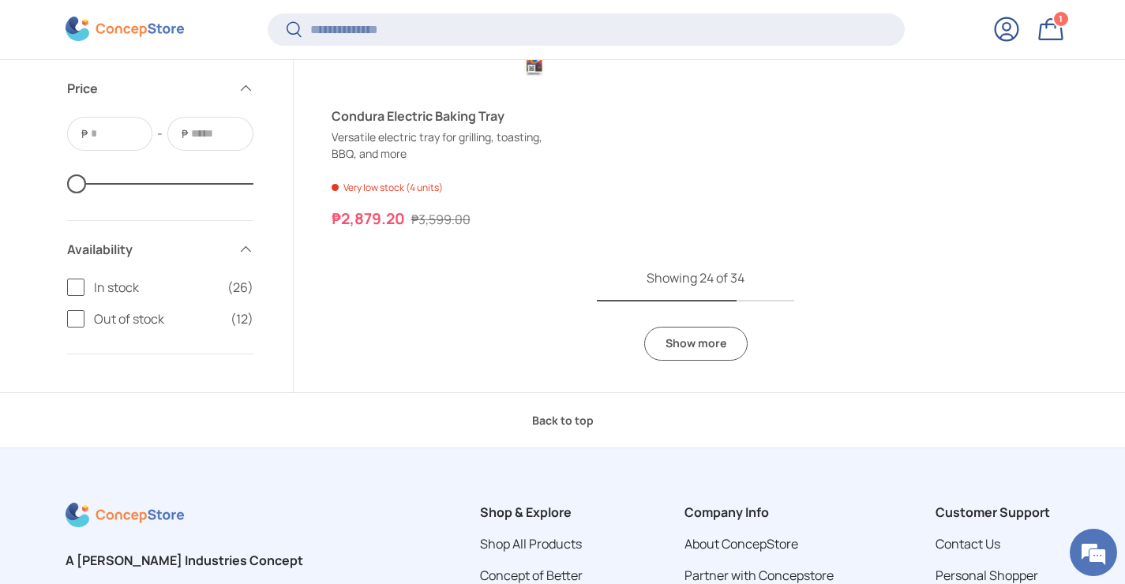
click at [686, 343] on link "Show more" at bounding box center [695, 344] width 103 height 34
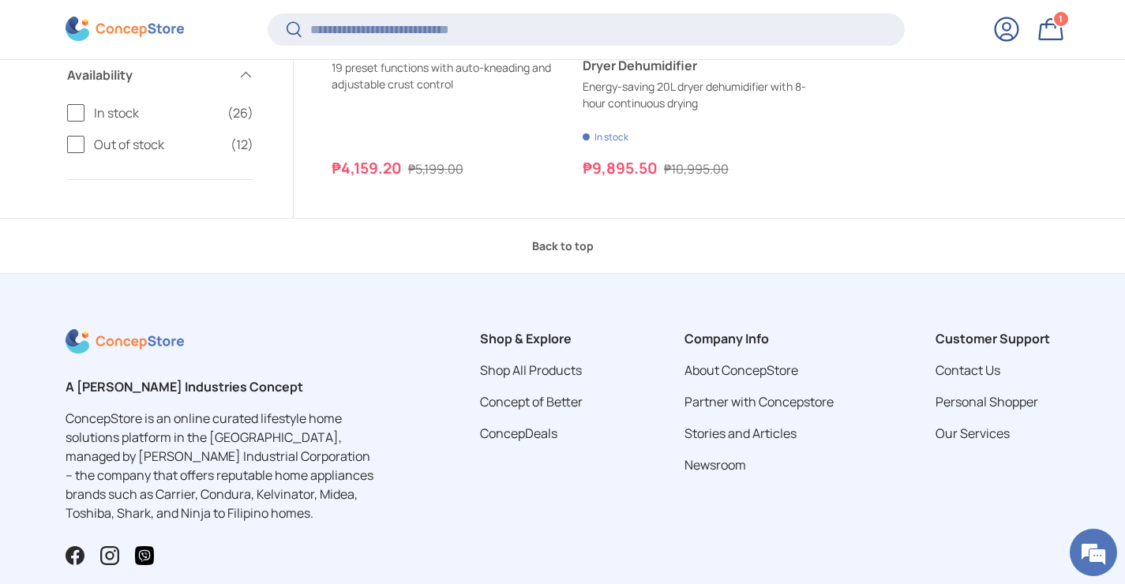
scroll to position [6115, 0]
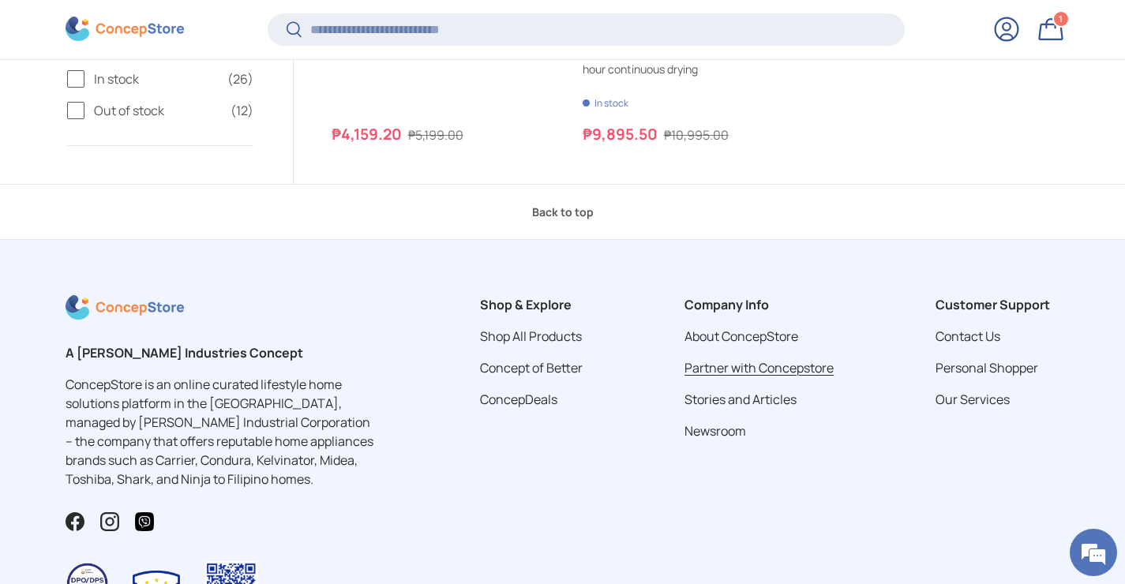
click at [738, 368] on link "Partner with Concepstore" at bounding box center [758, 367] width 149 height 17
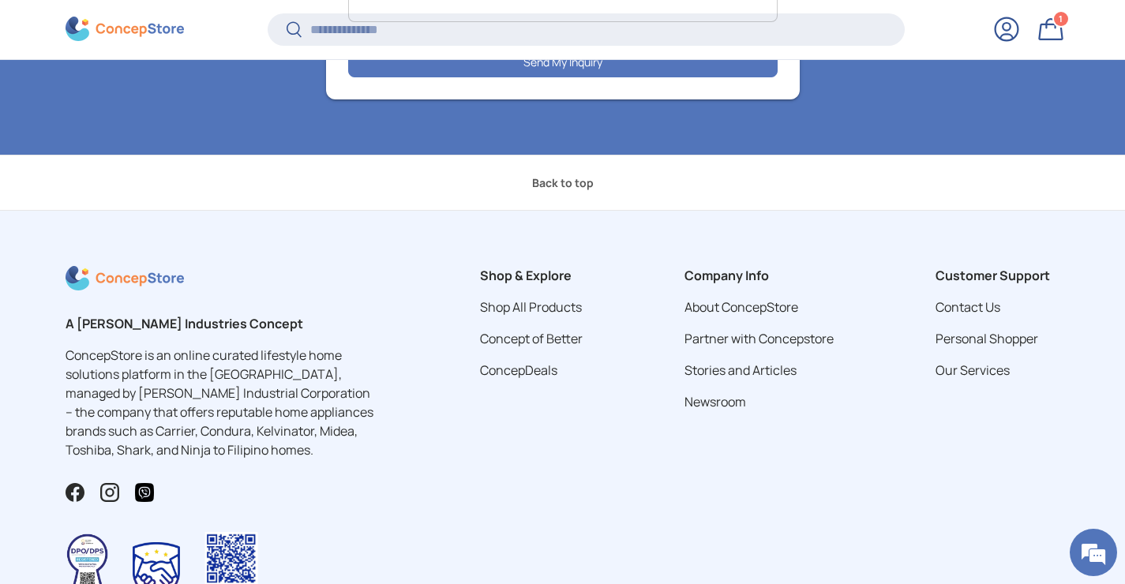
scroll to position [2471, 0]
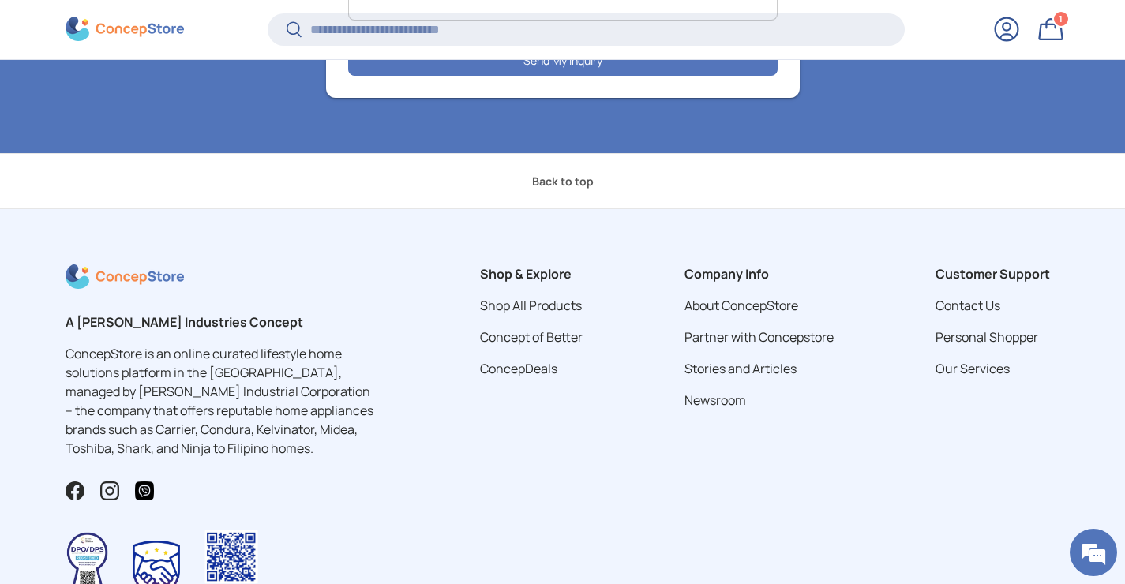
click at [525, 368] on link "ConcepDeals" at bounding box center [518, 368] width 77 height 17
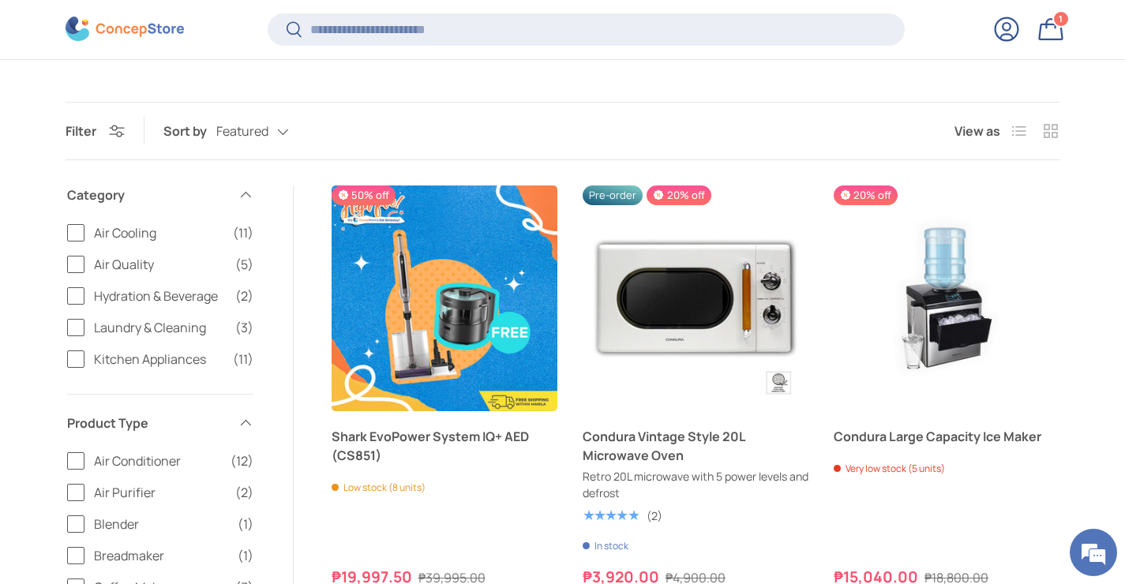
scroll to position [948, 0]
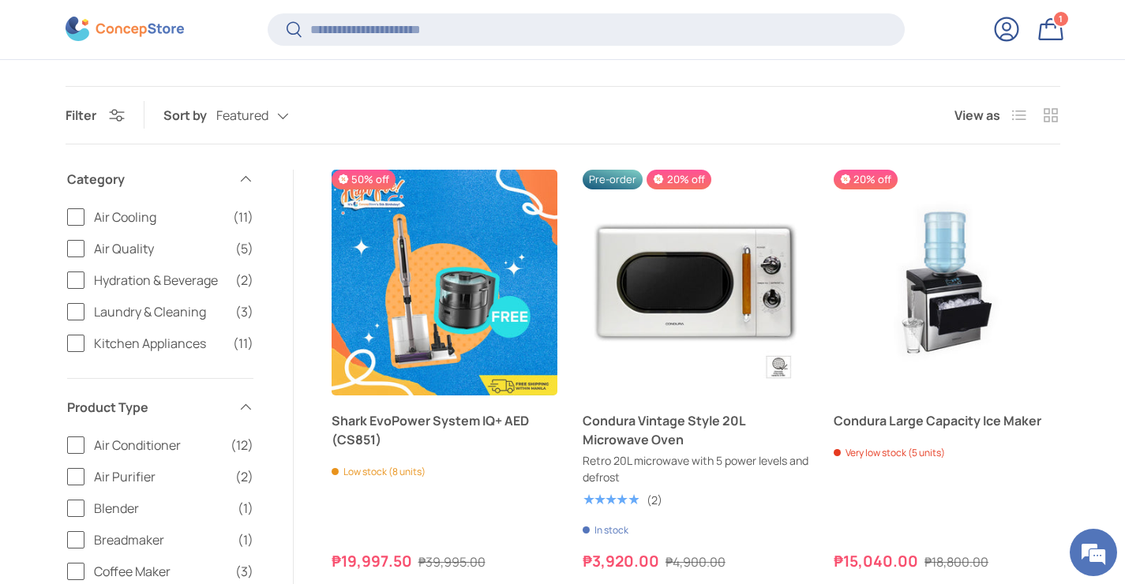
click at [104, 251] on span "Air Quality" at bounding box center [160, 248] width 132 height 19
